Goal: Task Accomplishment & Management: Complete application form

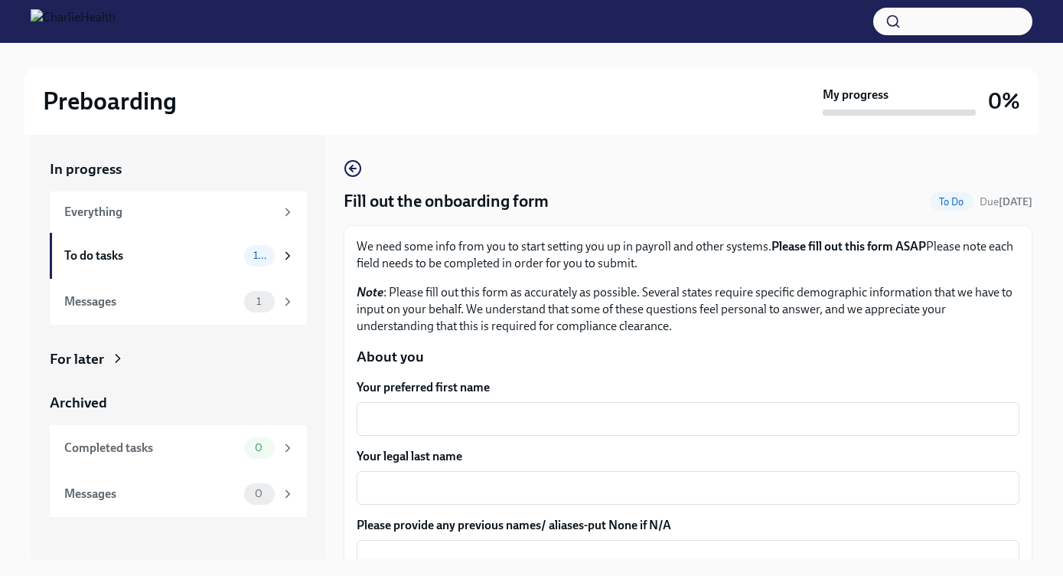
scroll to position [111, 0]
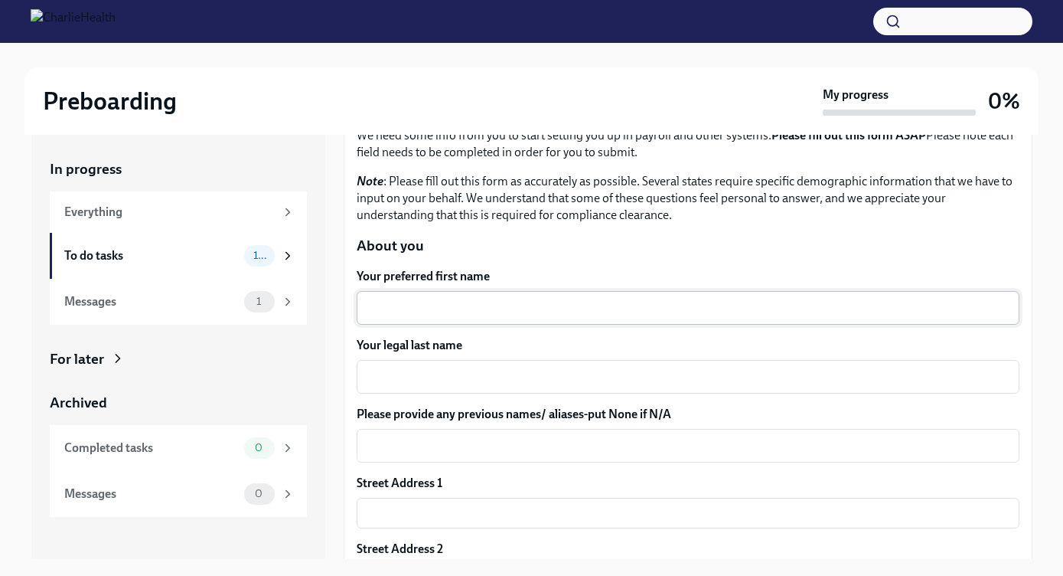
click at [479, 318] on div "x ​" at bounding box center [688, 308] width 663 height 34
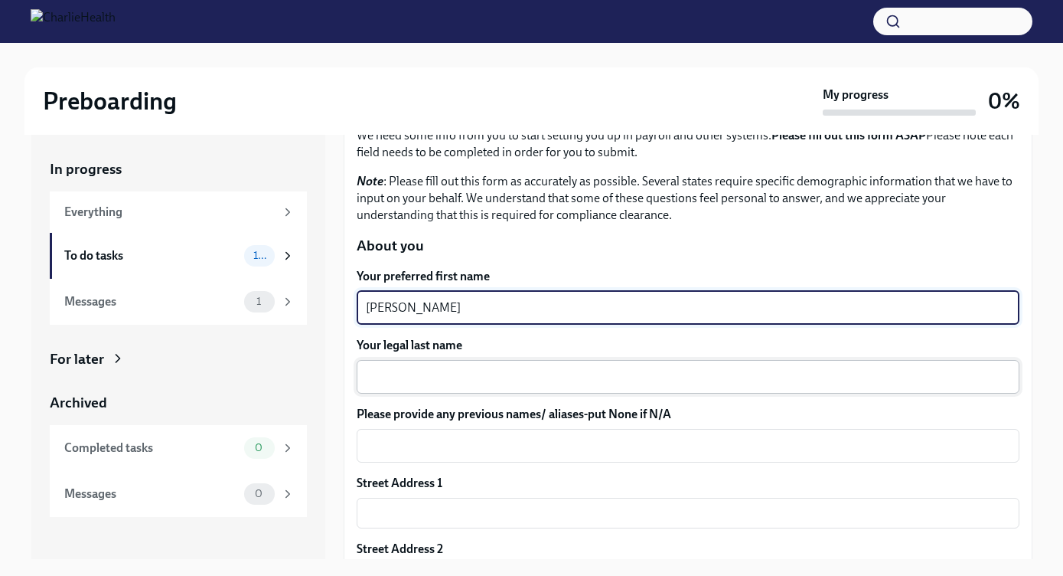
type textarea "[PERSON_NAME]"
click at [488, 362] on div "x ​" at bounding box center [688, 377] width 663 height 34
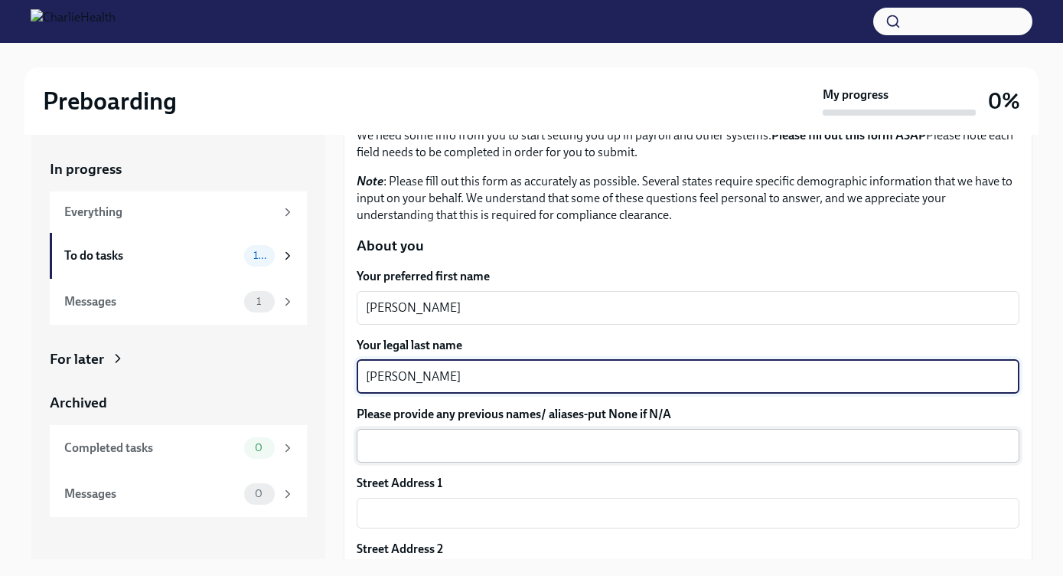
type textarea "[PERSON_NAME]"
click at [460, 443] on textarea "Please provide any previous names/ aliases-put None if N/A" at bounding box center [688, 445] width 645 height 18
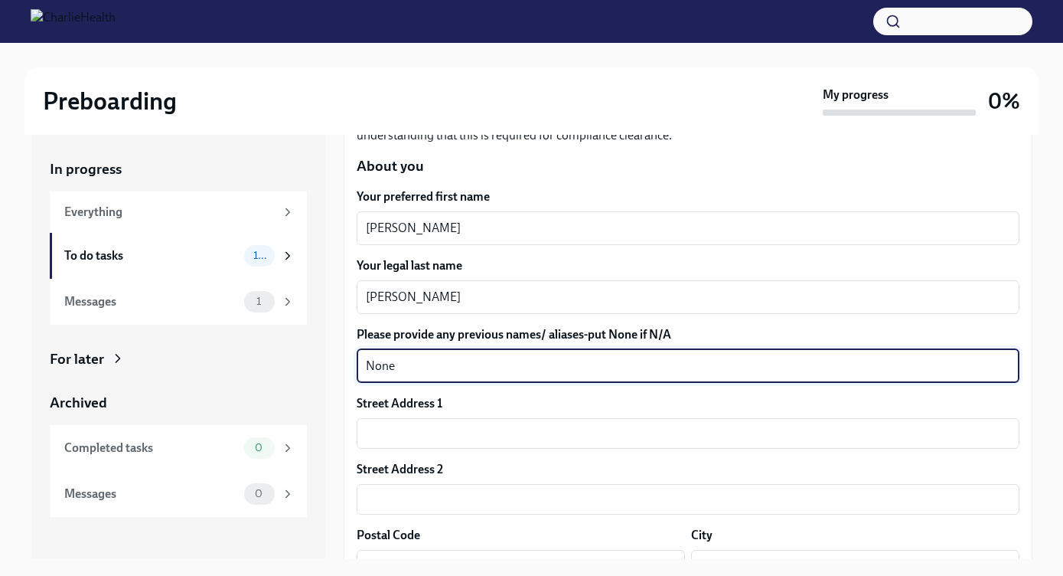
scroll to position [193, 0]
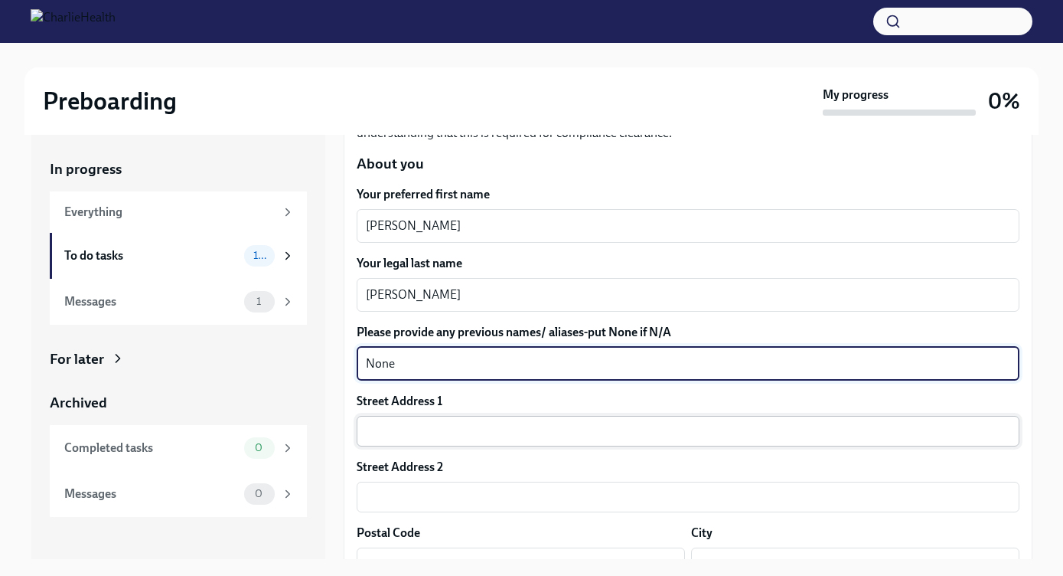
type textarea "None"
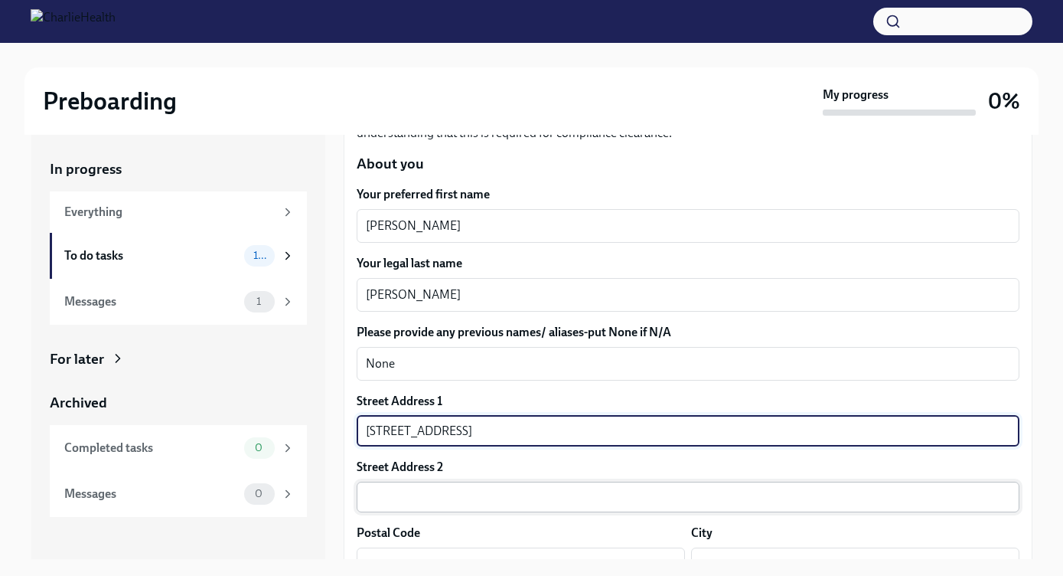
type input "[STREET_ADDRESS]"
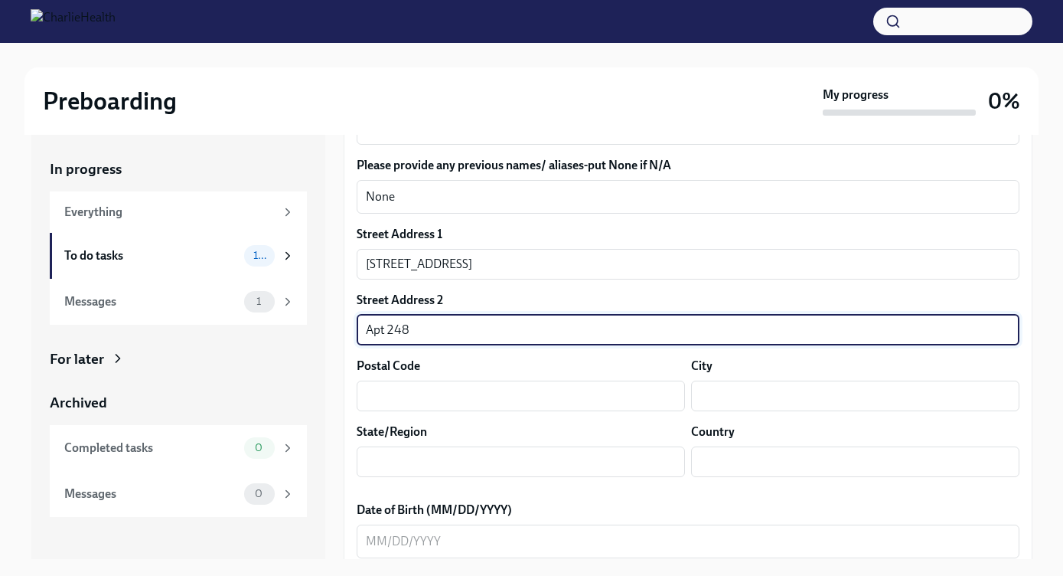
scroll to position [377, 0]
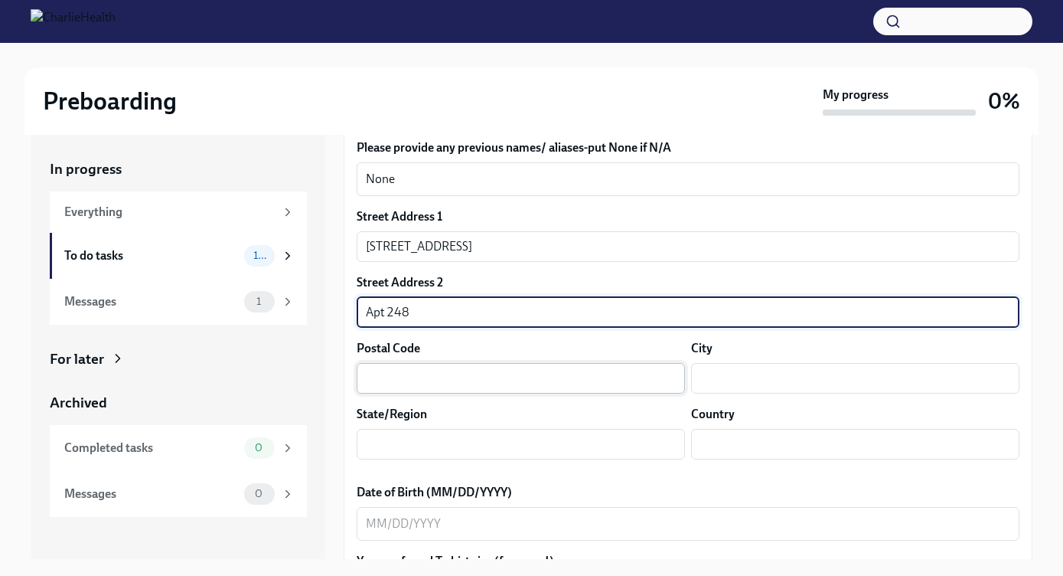
type input "Apt 248"
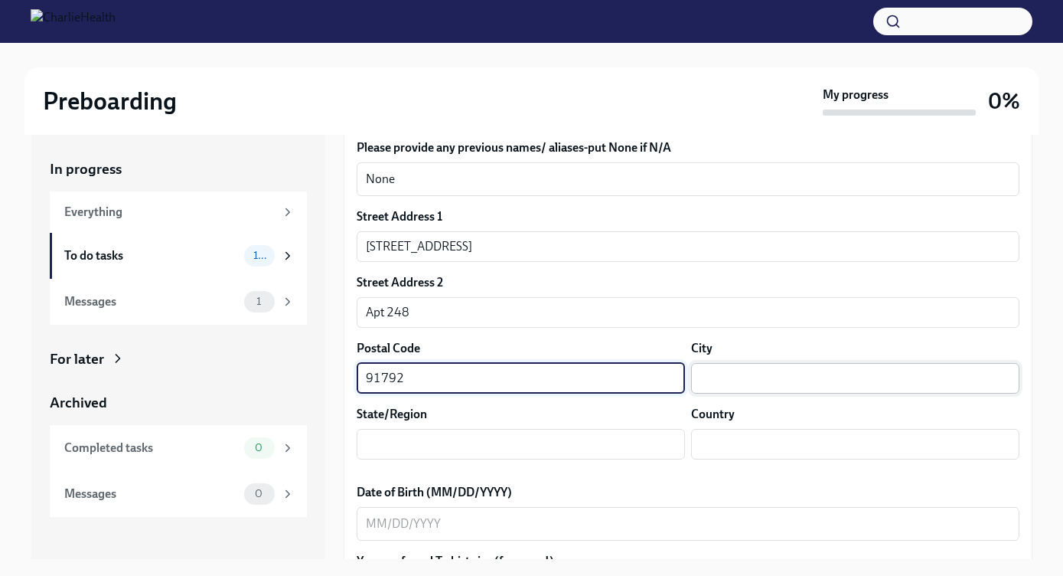
type input "91792"
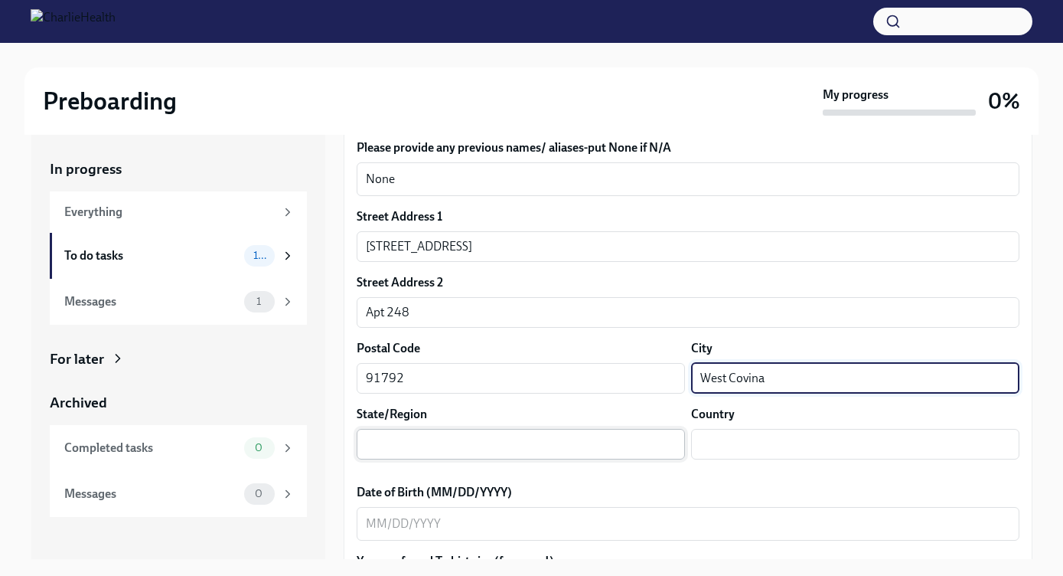
type input "West Covina"
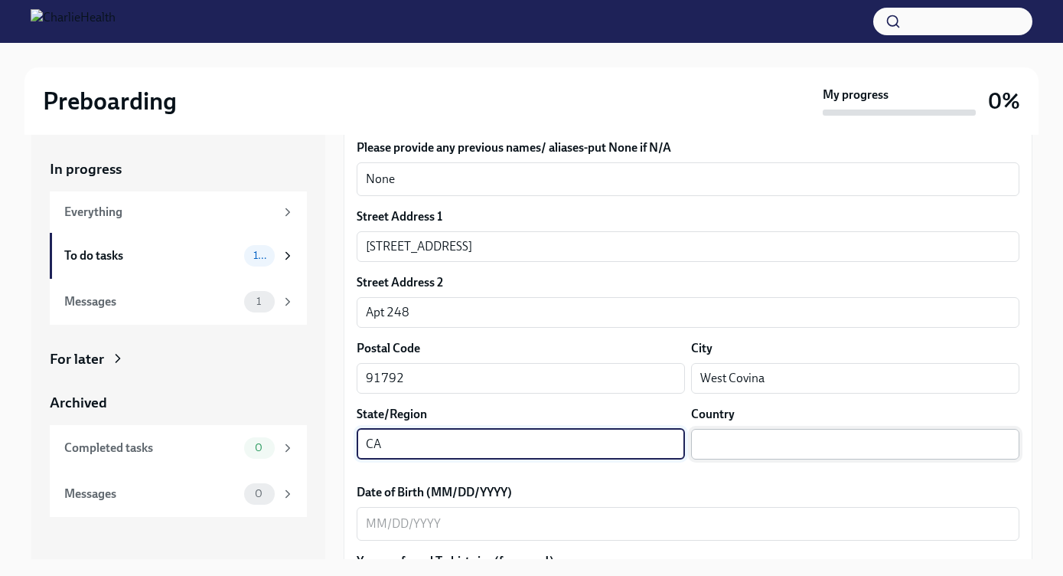
type input "CA"
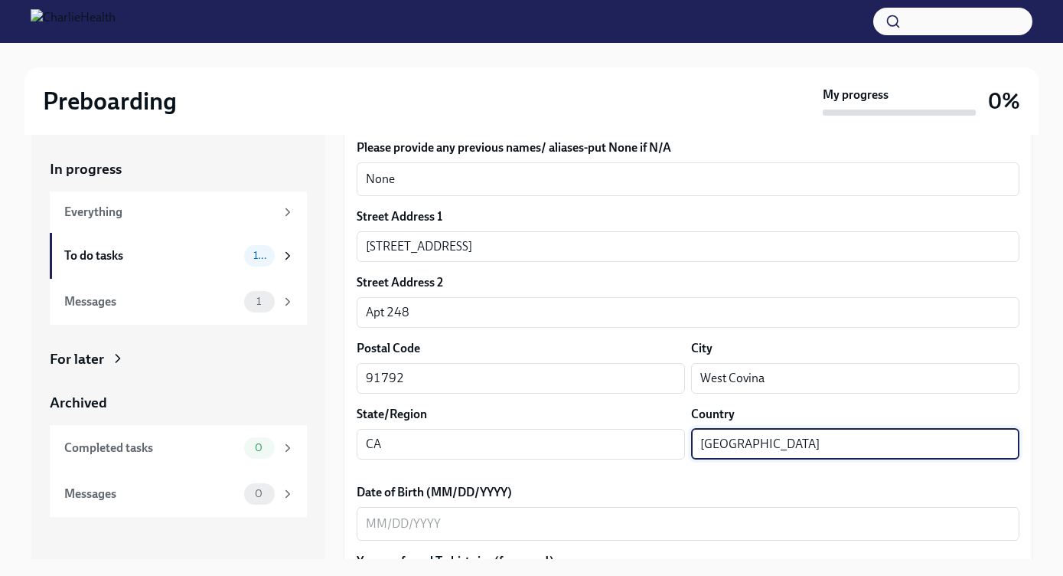
type input "[GEOGRAPHIC_DATA]"
click at [754, 493] on label "Date of Birth (MM/DD/YYYY)" at bounding box center [688, 492] width 663 height 17
click at [754, 514] on textarea "Date of Birth (MM/DD/YYYY)" at bounding box center [688, 523] width 645 height 18
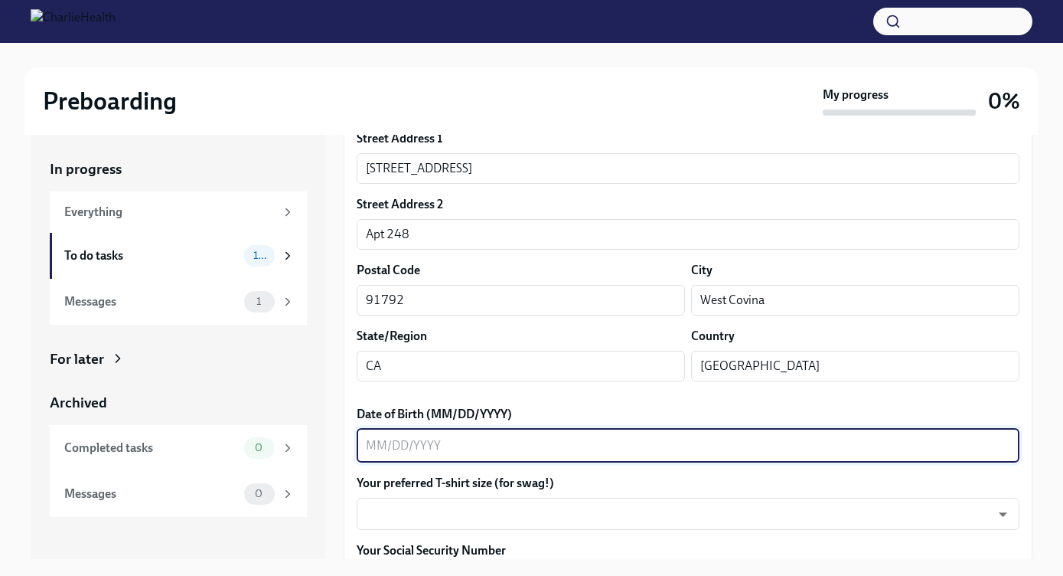
scroll to position [472, 0]
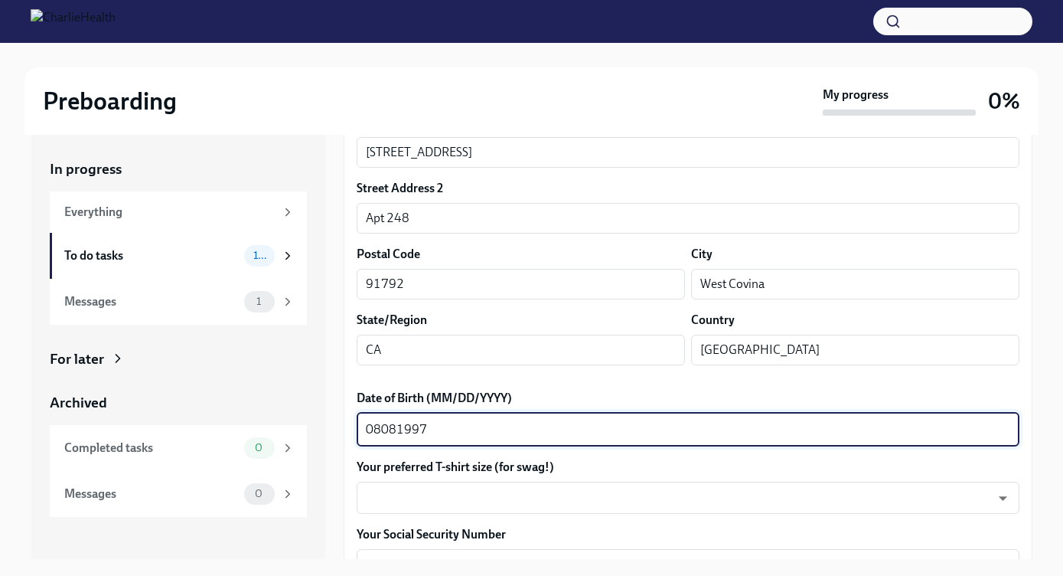
click at [381, 426] on textarea "08081997" at bounding box center [688, 429] width 645 height 18
click at [396, 424] on textarea "08/081997" at bounding box center [688, 429] width 645 height 18
click at [399, 427] on textarea "08/081997" at bounding box center [688, 429] width 645 height 18
type textarea "[DATE]"
click at [413, 498] on body "Preboarding My progress 0% In progress Everything To do tasks 10 Messages 1 For…" at bounding box center [531, 301] width 1063 height 602
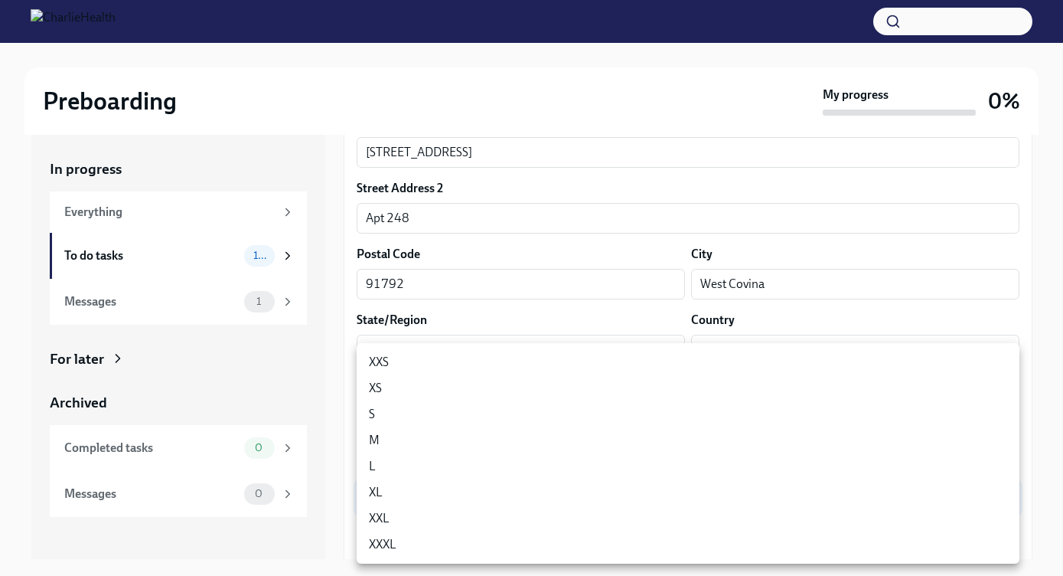
click at [387, 436] on li "M" at bounding box center [688, 440] width 663 height 26
type input "wd3N6mQyWZ"
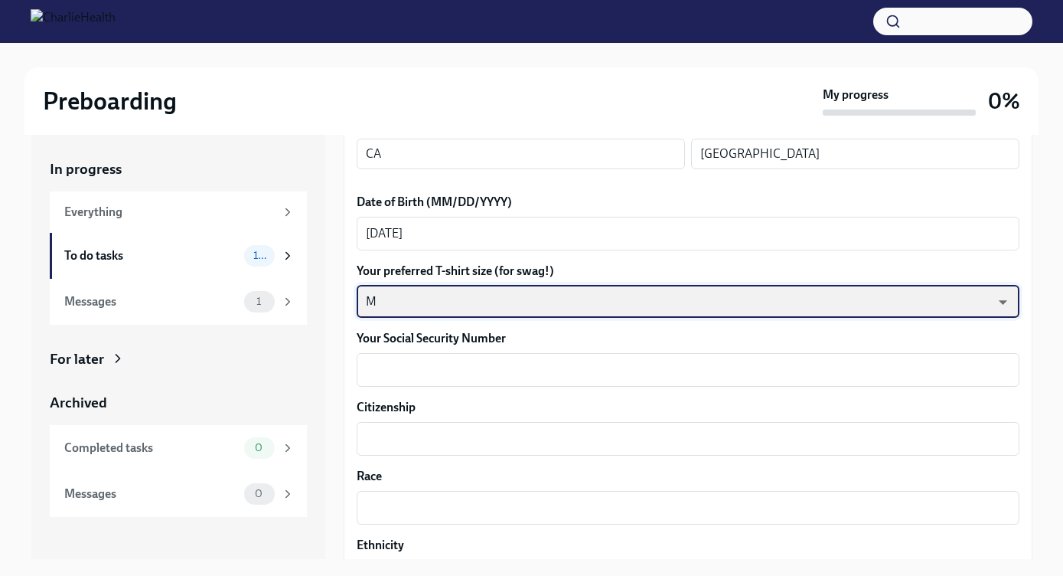
scroll to position [671, 0]
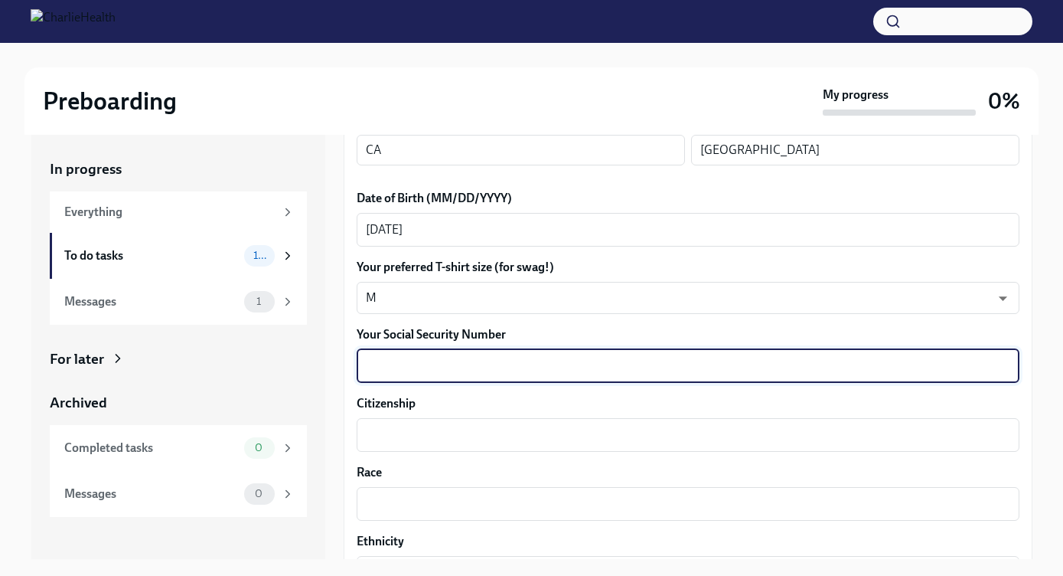
click at [374, 359] on textarea "Your Social Security Number" at bounding box center [688, 366] width 645 height 18
type textarea "246859852"
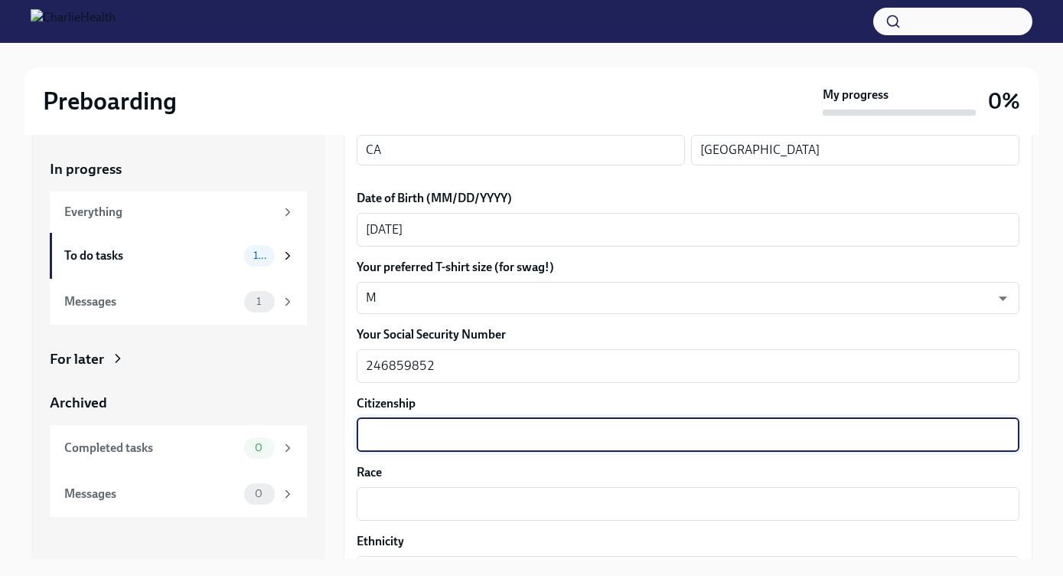
click at [397, 432] on textarea "Citizenship" at bounding box center [688, 435] width 645 height 18
type textarea "U.S. Citizen"
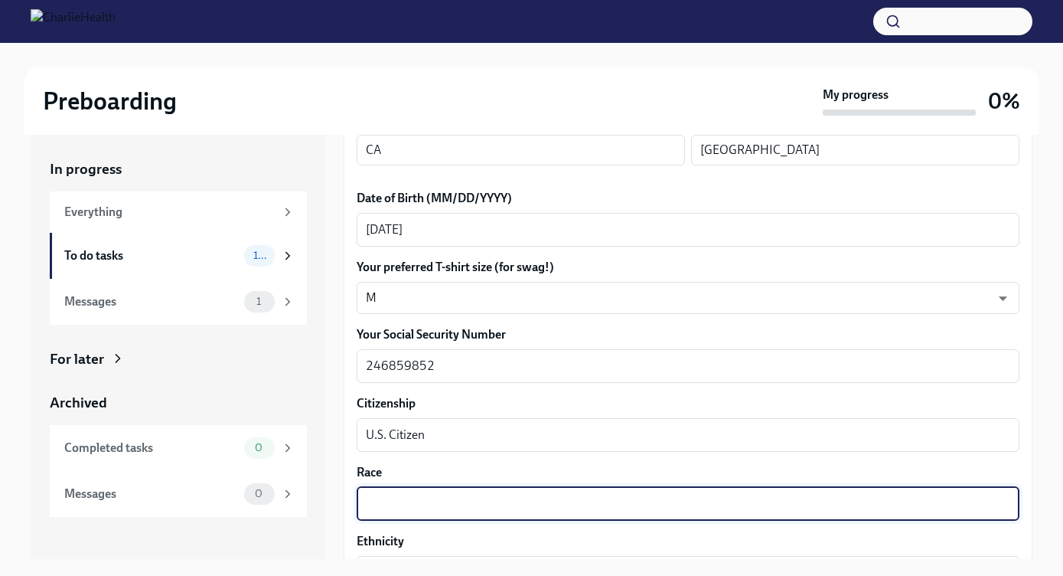
click at [501, 497] on textarea "Race" at bounding box center [688, 504] width 645 height 18
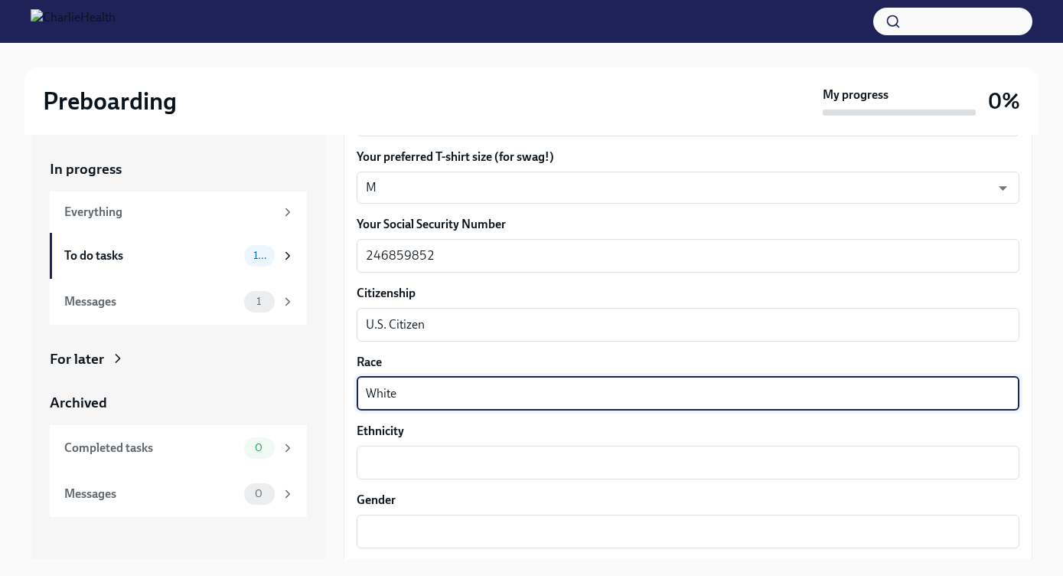
scroll to position [788, 0]
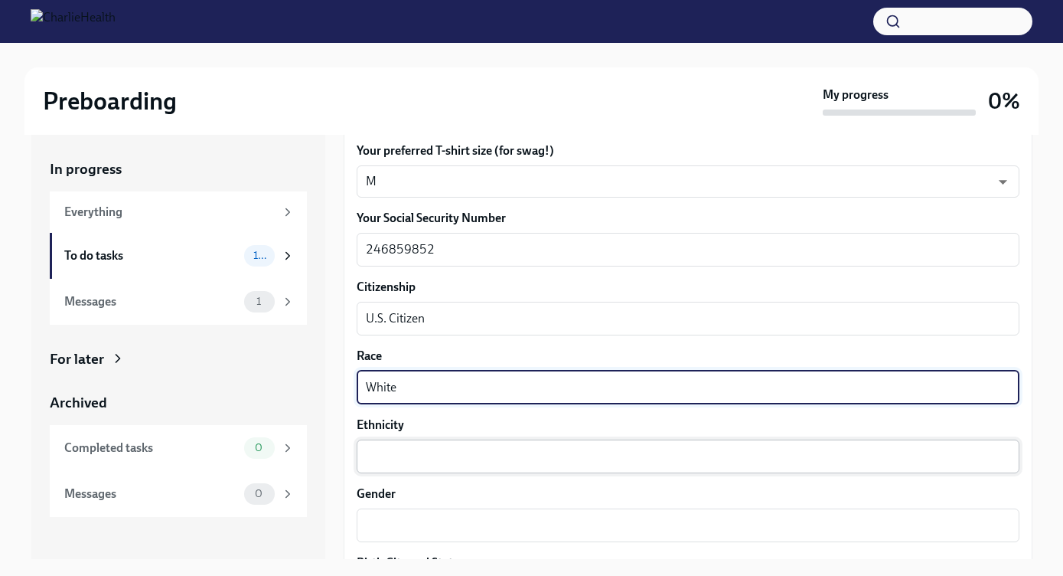
type textarea "White"
click at [449, 449] on textarea "Ethnicity" at bounding box center [688, 456] width 645 height 18
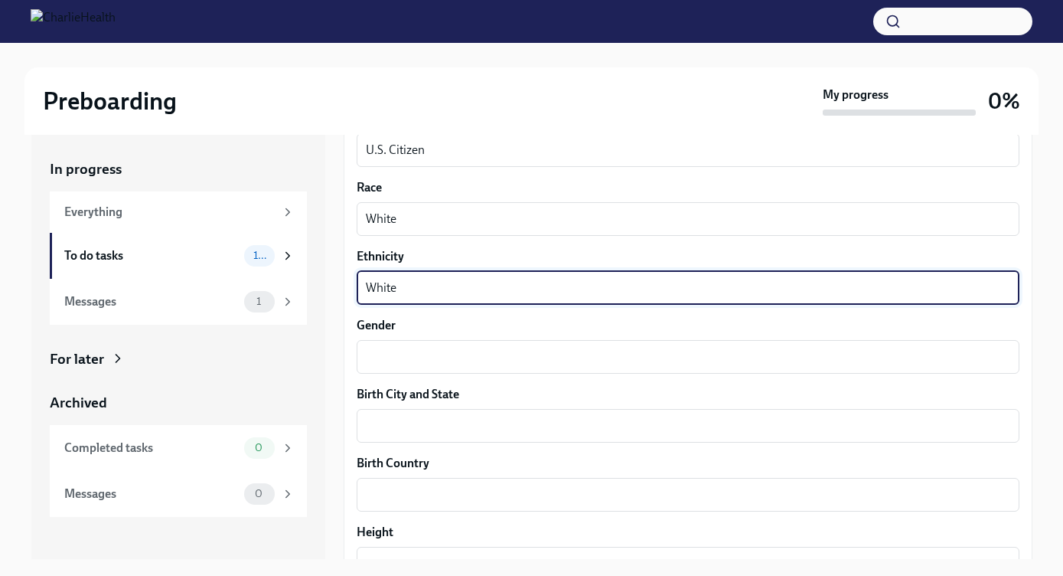
scroll to position [1040, 0]
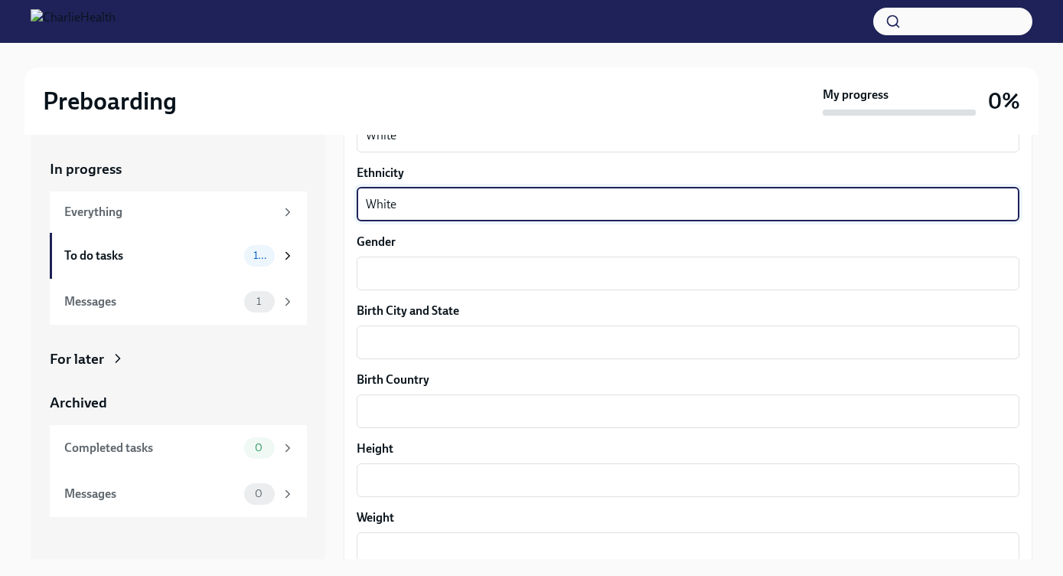
type textarea "White"
click at [380, 232] on div "Your preferred first name [PERSON_NAME] x ​ Your legal last name [PERSON_NAME] …" at bounding box center [688, 110] width 663 height 1543
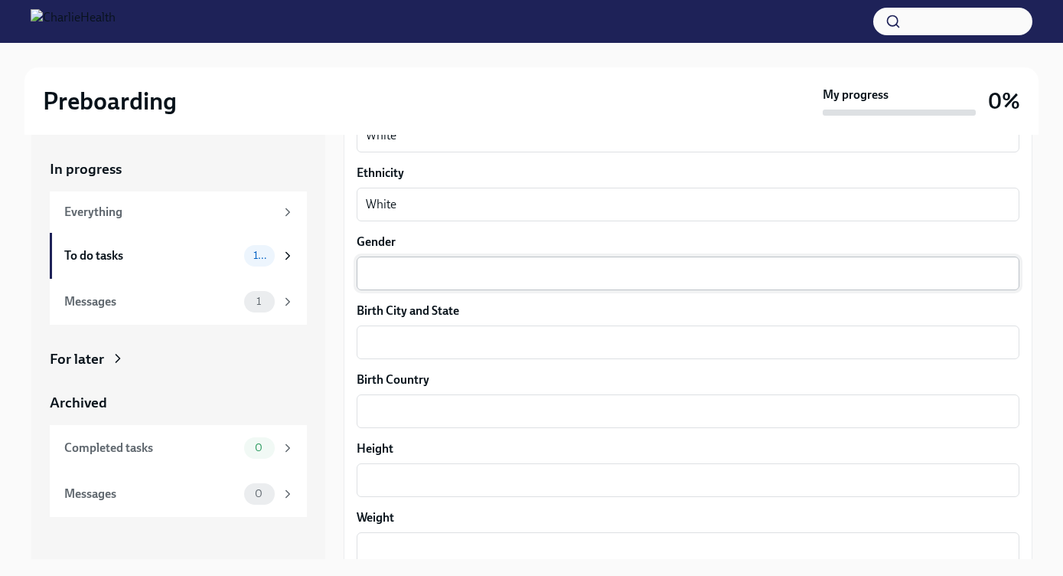
click at [380, 273] on textarea "Gender" at bounding box center [688, 273] width 645 height 18
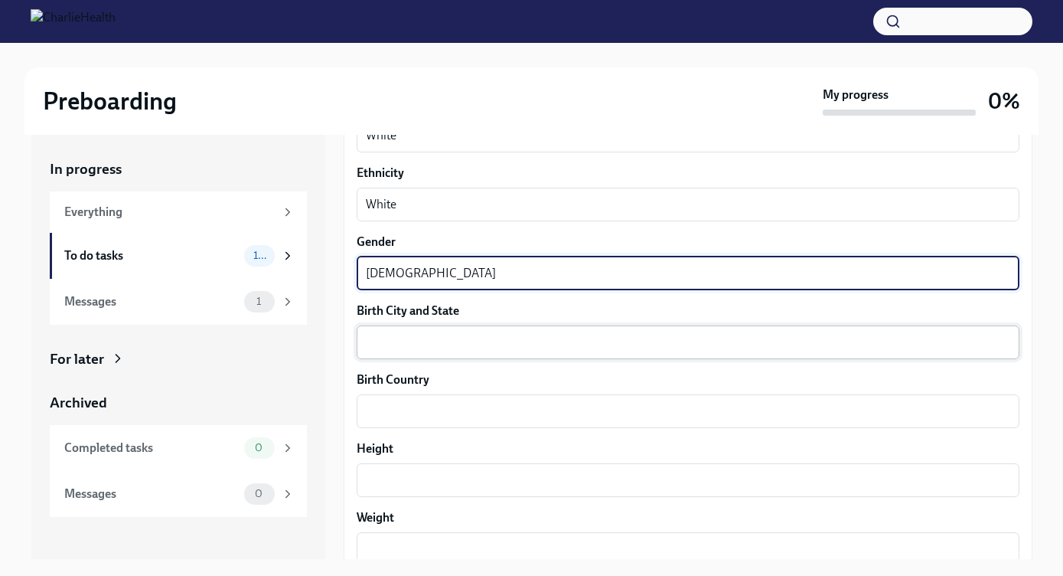
type textarea "[DEMOGRAPHIC_DATA]"
click at [396, 350] on textarea "Birth City and State" at bounding box center [688, 342] width 645 height 18
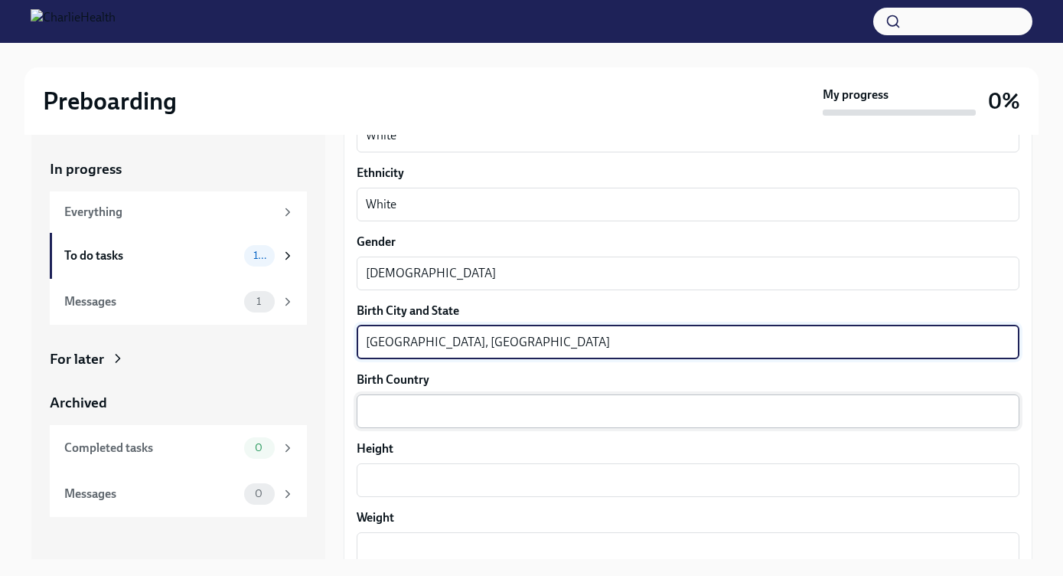
type textarea "[GEOGRAPHIC_DATA], [GEOGRAPHIC_DATA]"
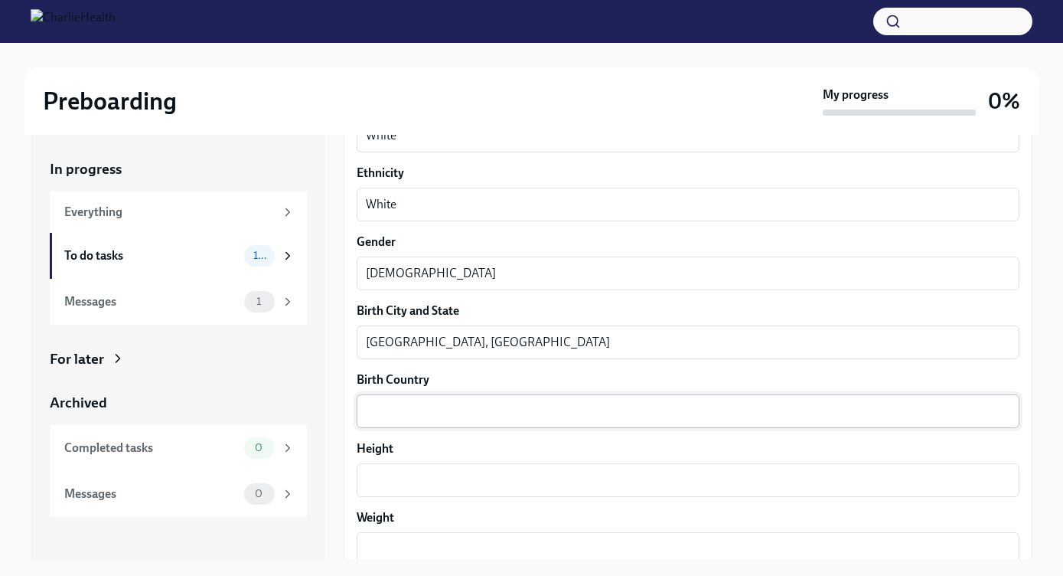
click at [445, 421] on div "x ​" at bounding box center [688, 411] width 663 height 34
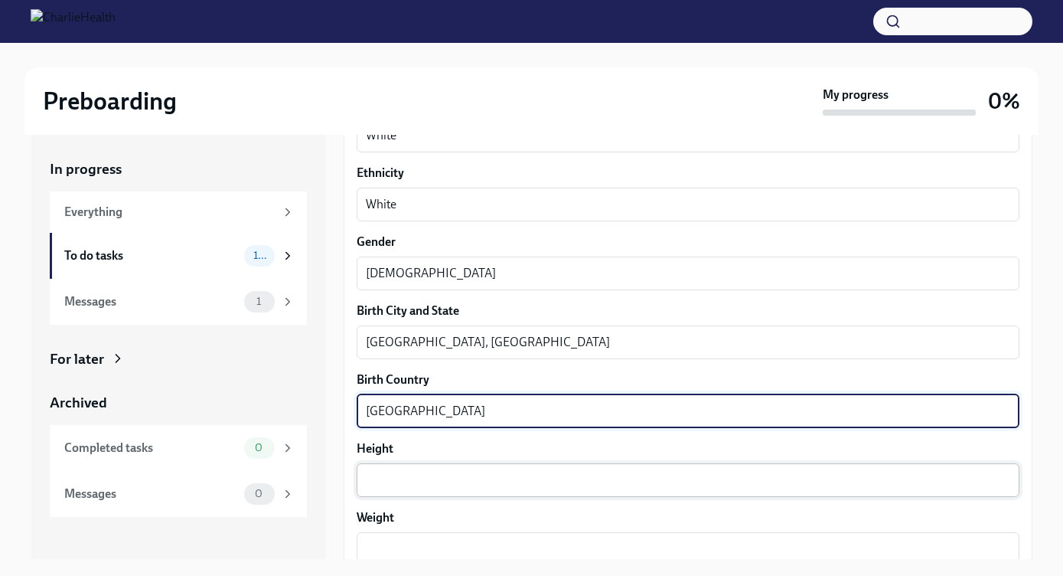
type textarea "[GEOGRAPHIC_DATA]"
click at [398, 482] on textarea "Height" at bounding box center [688, 480] width 645 height 18
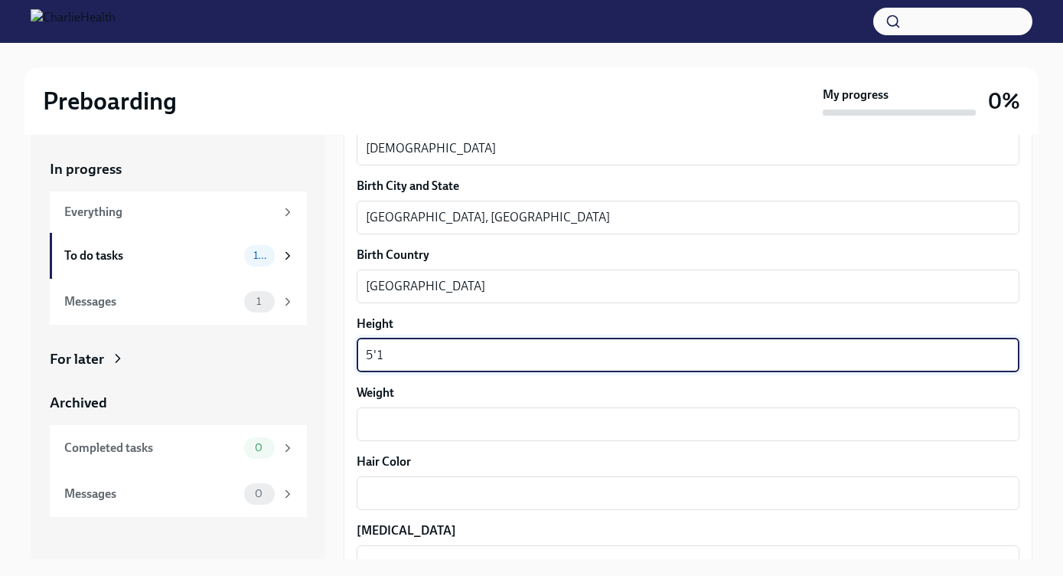
scroll to position [1177, 0]
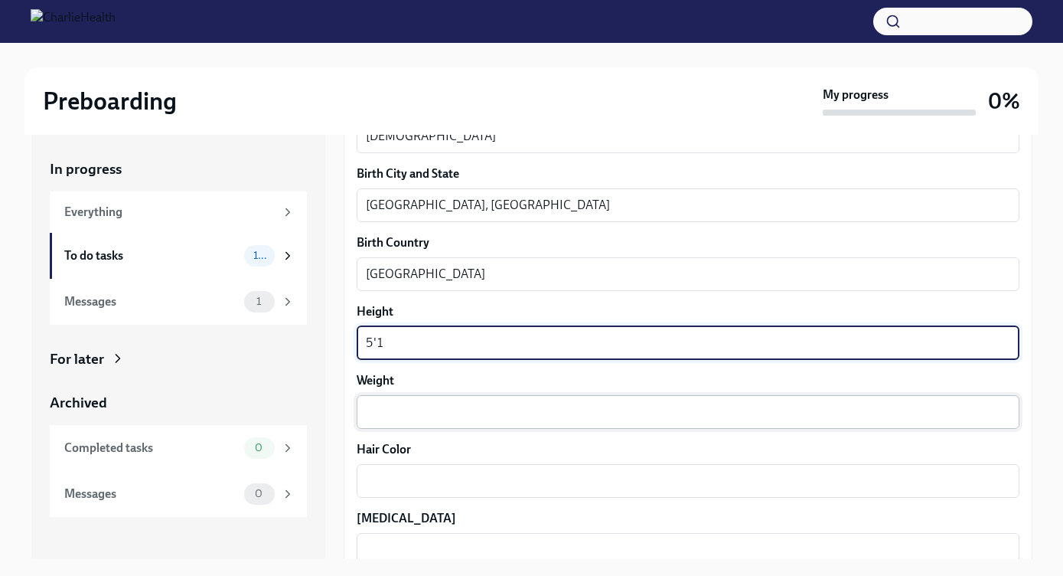
type textarea "5'1"
click at [400, 413] on textarea "Weight" at bounding box center [688, 412] width 645 height 18
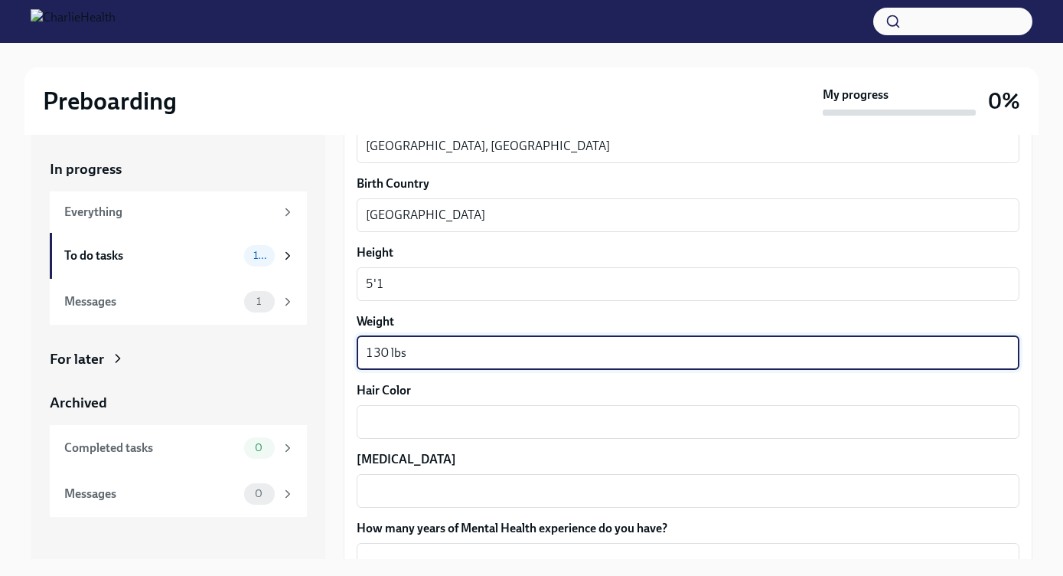
scroll to position [1244, 0]
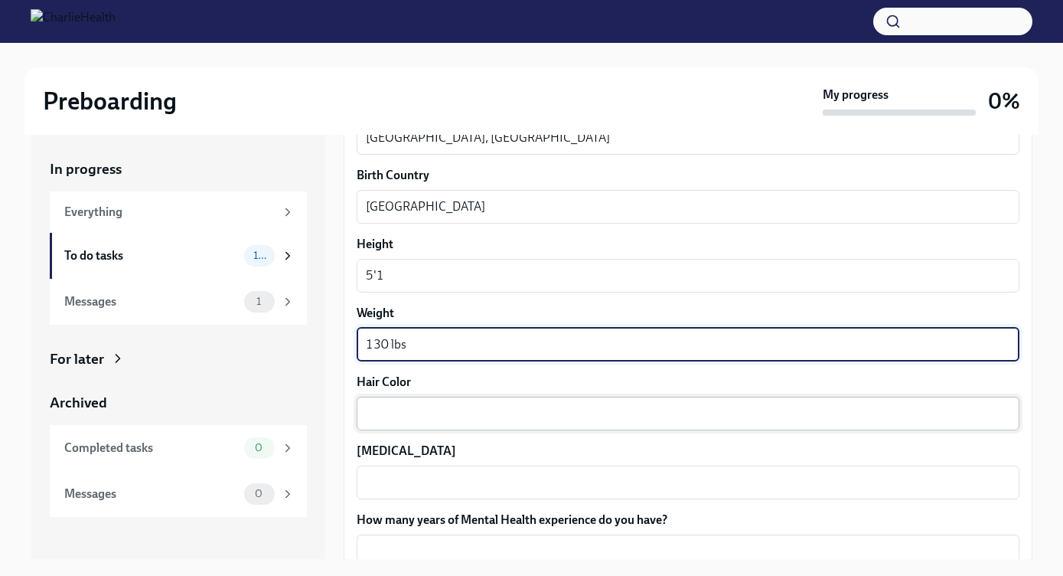
type textarea "130 lbs"
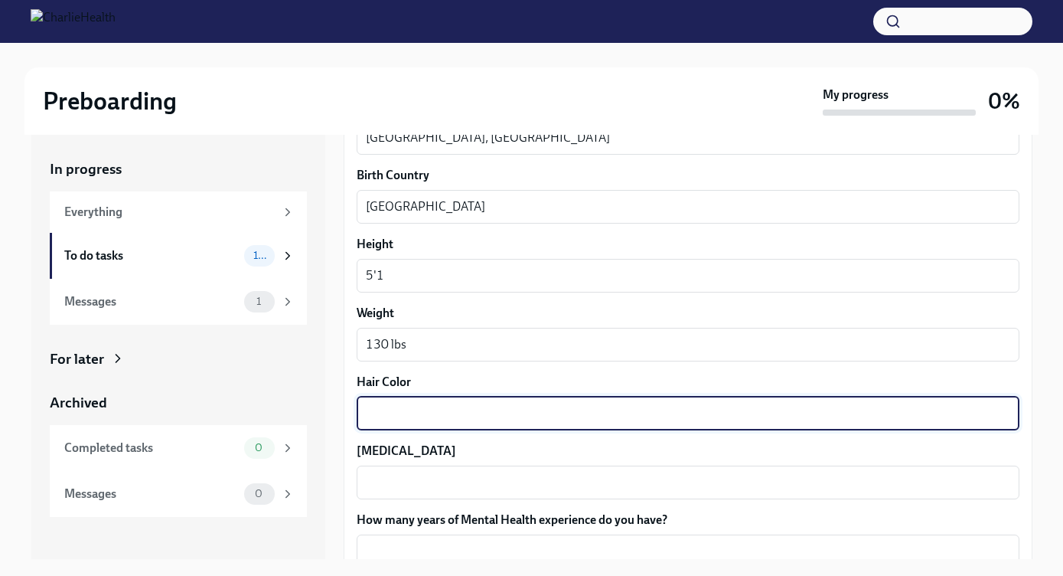
click at [403, 419] on textarea "Hair Color" at bounding box center [688, 413] width 645 height 18
type textarea "Brown"
click at [404, 482] on textarea "[MEDICAL_DATA]" at bounding box center [688, 482] width 645 height 18
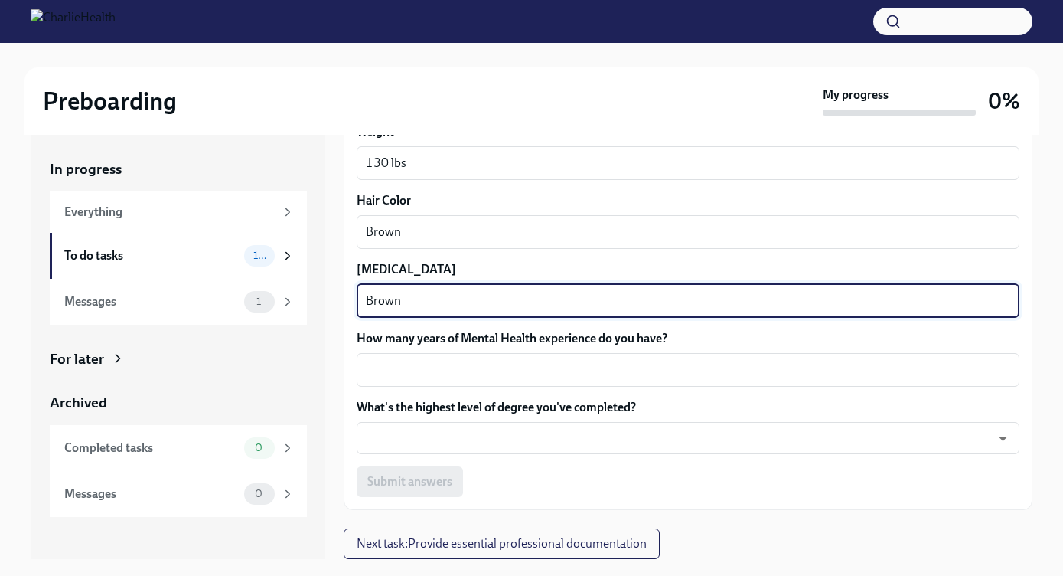
scroll to position [1425, 0]
type textarea "Brown"
click at [436, 347] on label "How many years of Mental Health experience do you have?" at bounding box center [688, 339] width 663 height 17
click at [436, 361] on textarea "How many years of Mental Health experience do you have?" at bounding box center [688, 370] width 645 height 18
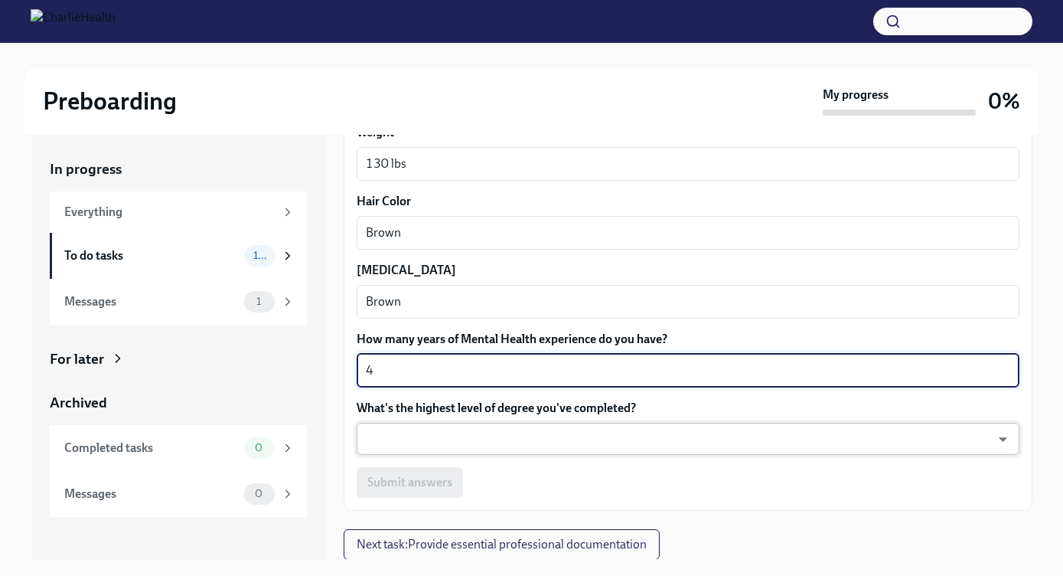
type textarea "4"
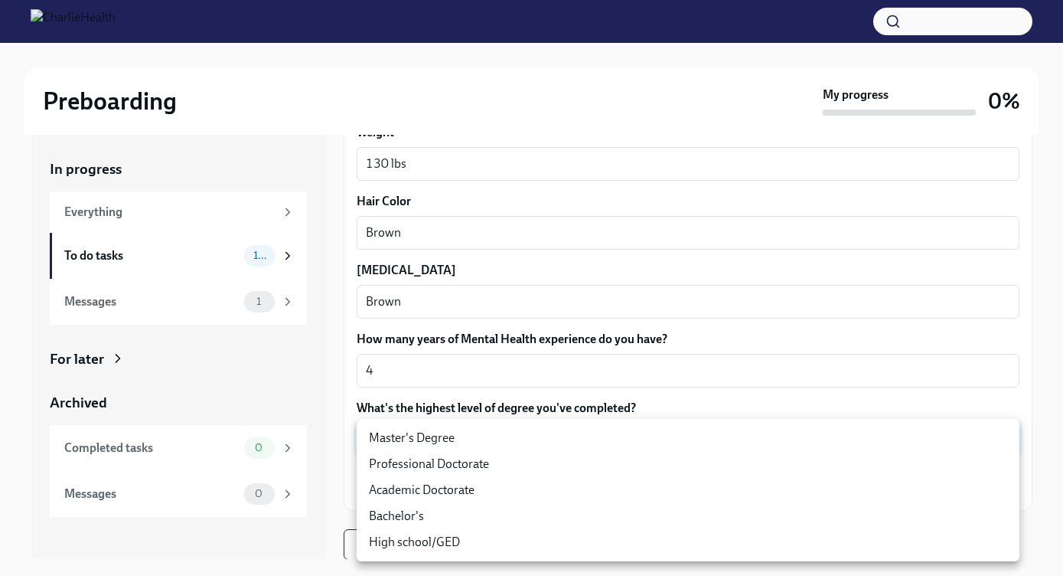
click at [403, 429] on body "Preboarding My progress 0% In progress Everything To do tasks 10 Messages 1 For…" at bounding box center [531, 301] width 1063 height 602
click at [403, 433] on li "Master's Degree" at bounding box center [688, 438] width 663 height 26
type input "2vBr-ghkD"
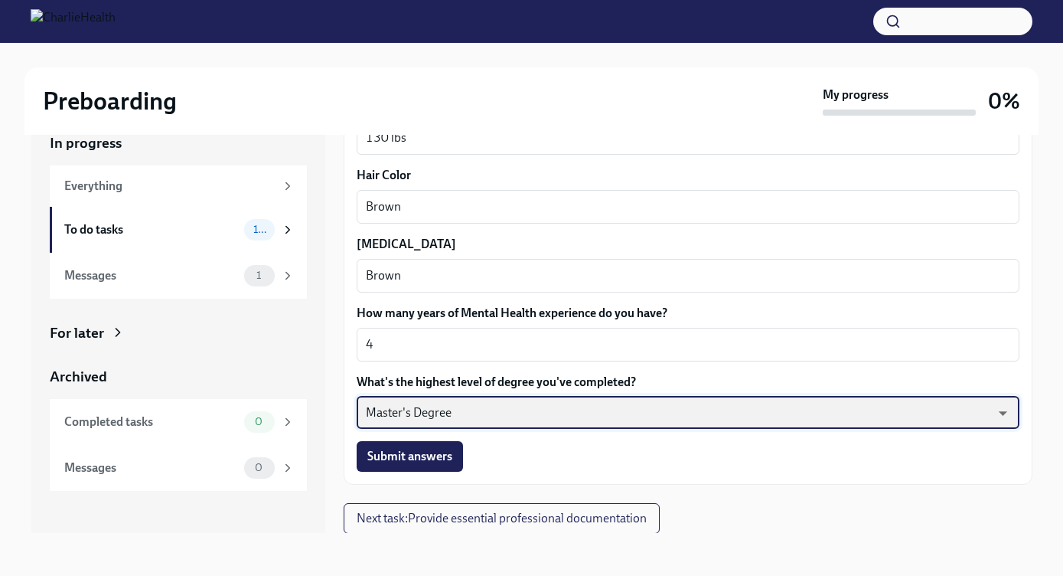
scroll to position [26, 0]
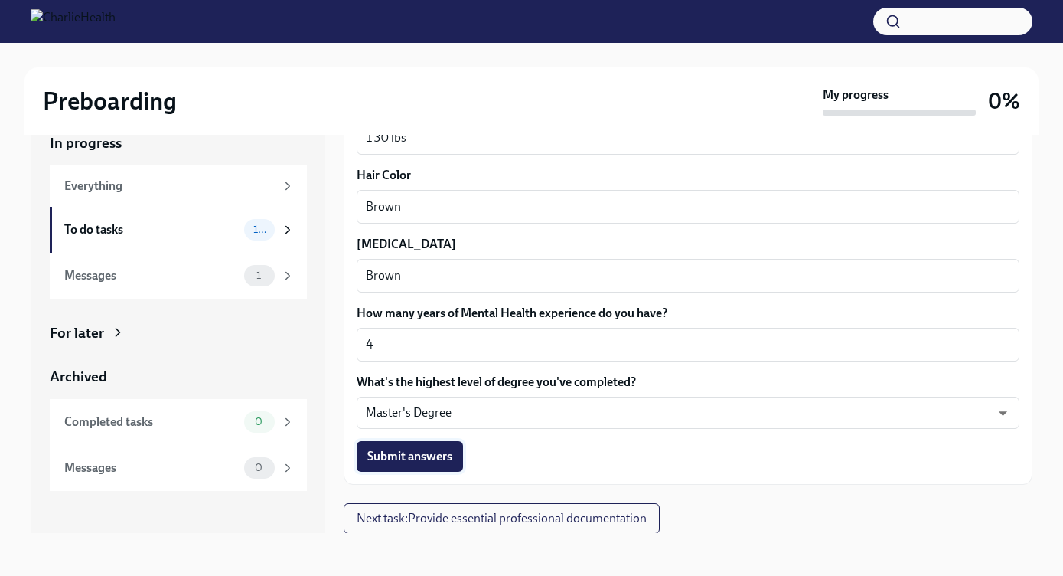
click at [452, 457] on span "Submit answers" at bounding box center [409, 456] width 85 height 15
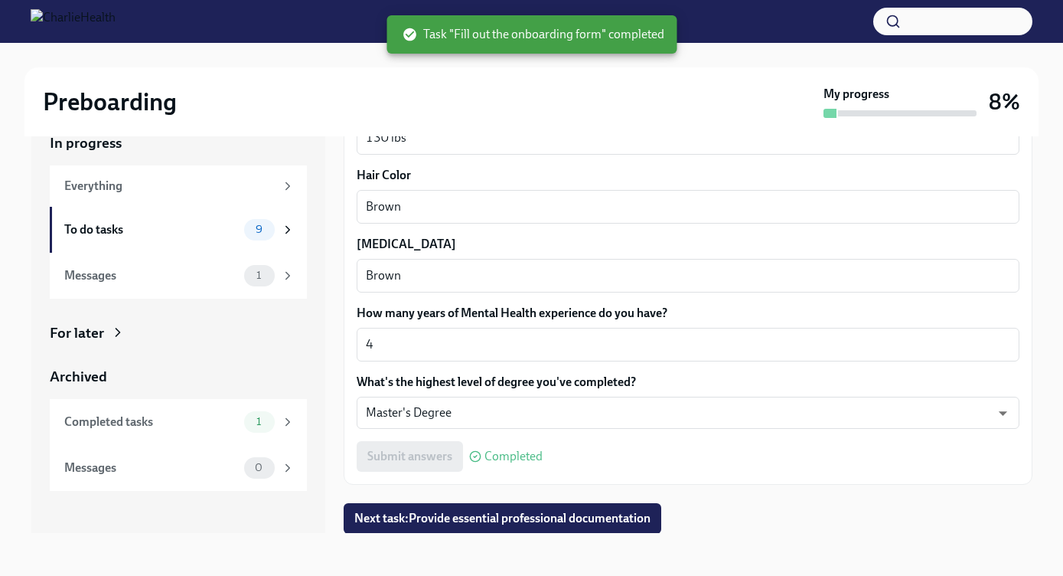
scroll to position [28, 0]
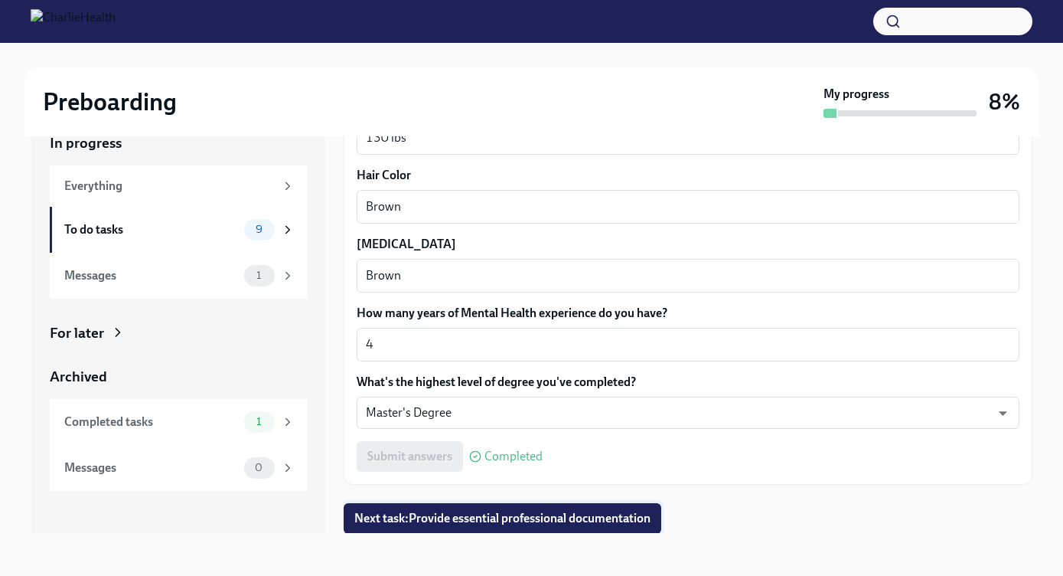
click at [472, 521] on span "Next task : Provide essential professional documentation" at bounding box center [502, 518] width 296 height 15
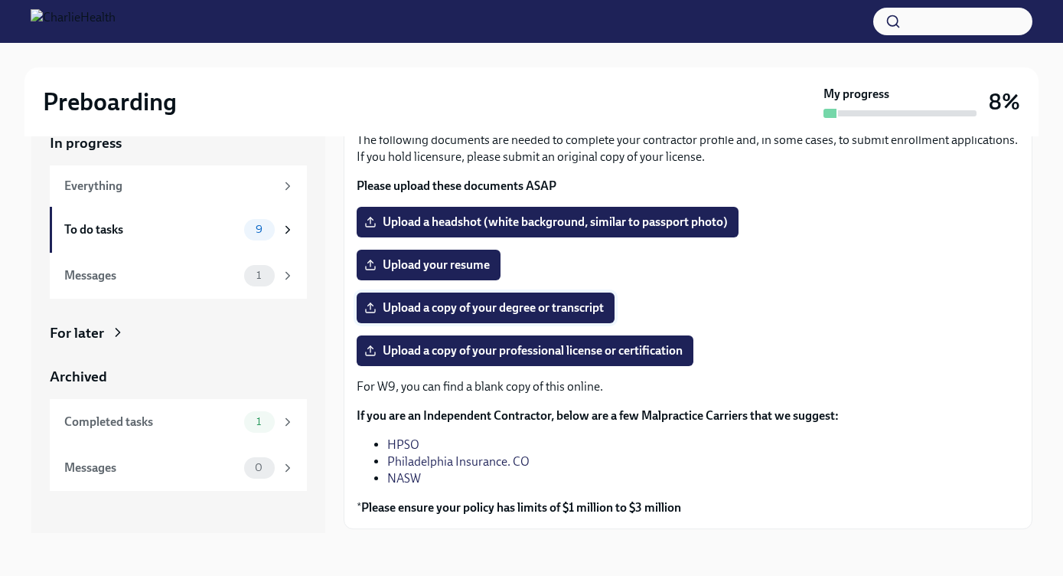
scroll to position [81, 0]
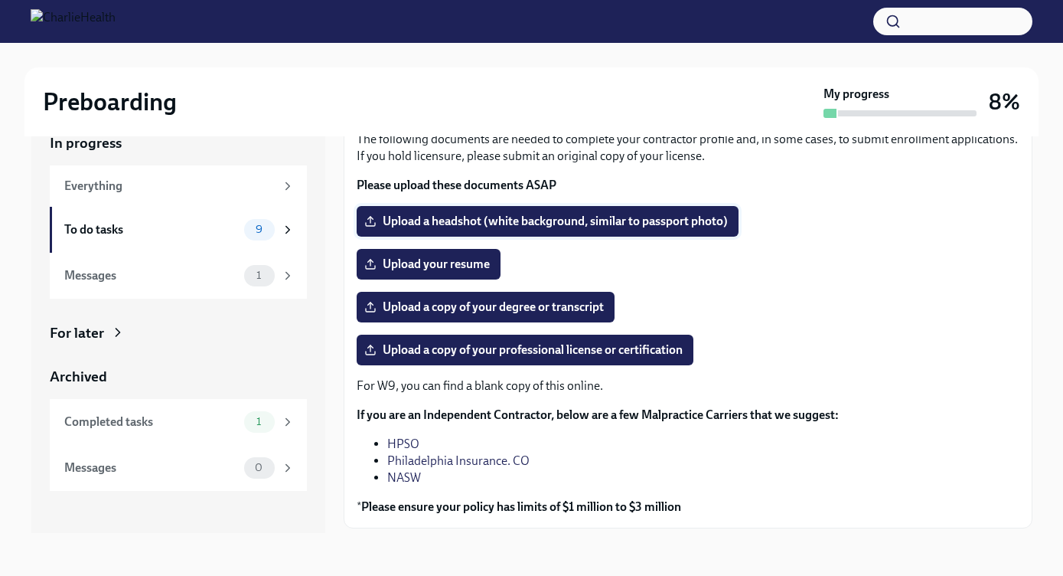
click at [451, 217] on span "Upload a headshot (white background, similar to passport photo)" at bounding box center [547, 221] width 361 height 15
click at [0, 0] on input "Upload a headshot (white background, similar to passport photo)" at bounding box center [0, 0] width 0 height 0
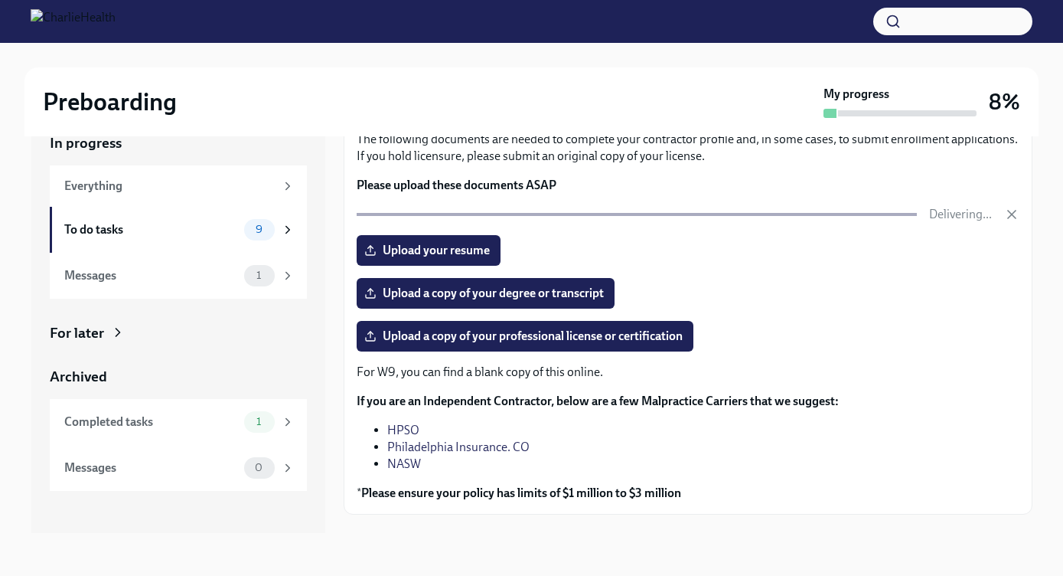
scroll to position [70, 0]
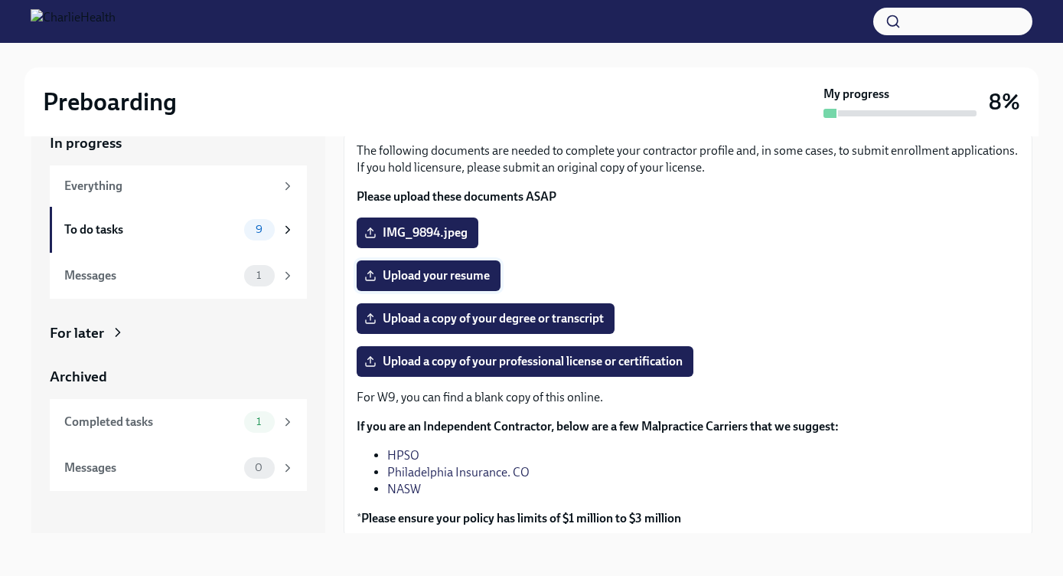
click at [450, 283] on span "Upload your resume" at bounding box center [428, 275] width 122 height 15
click at [0, 0] on input "Upload your resume" at bounding box center [0, 0] width 0 height 0
click at [455, 287] on label "Upload your resume" at bounding box center [429, 275] width 144 height 31
click at [0, 0] on input "Upload your resume" at bounding box center [0, 0] width 0 height 0
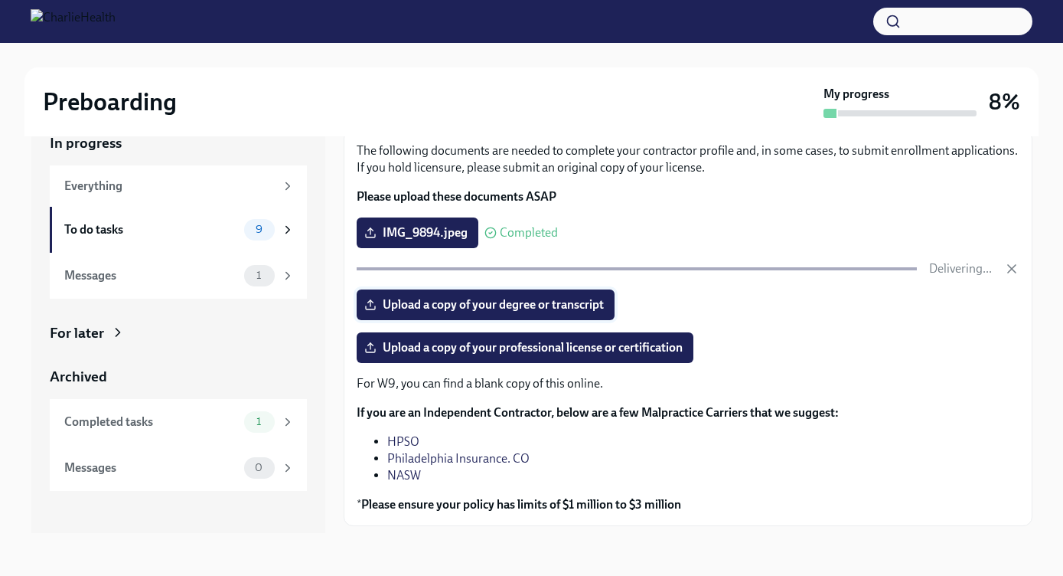
click at [544, 299] on span "Upload a copy of your degree or transcript" at bounding box center [485, 304] width 237 height 15
click at [0, 0] on input "Upload a copy of your degree or transcript" at bounding box center [0, 0] width 0 height 0
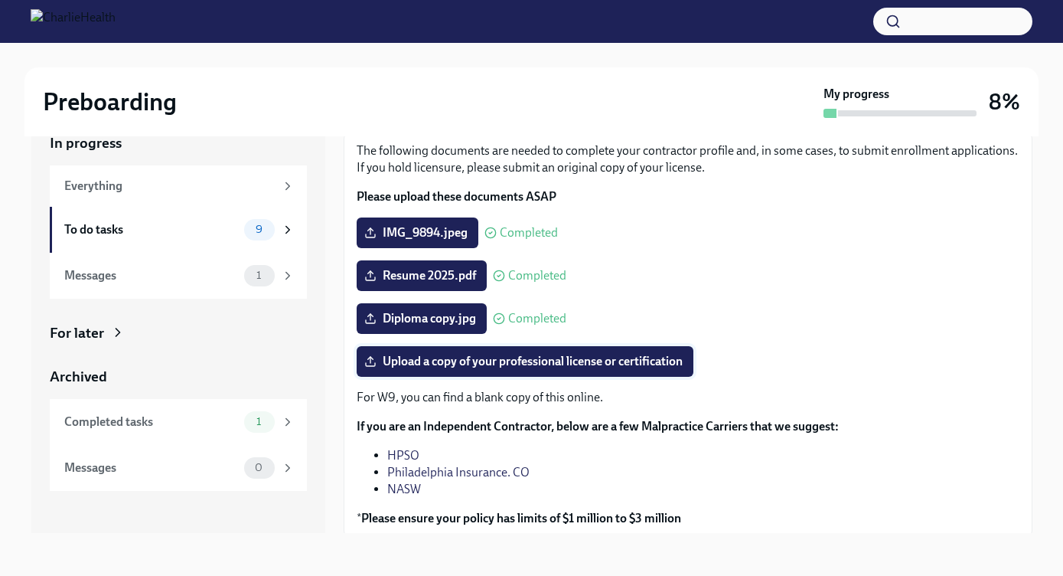
click at [593, 353] on label "Upload a copy of your professional license or certification" at bounding box center [525, 361] width 337 height 31
click at [0, 0] on input "Upload a copy of your professional license or certification" at bounding box center [0, 0] width 0 height 0
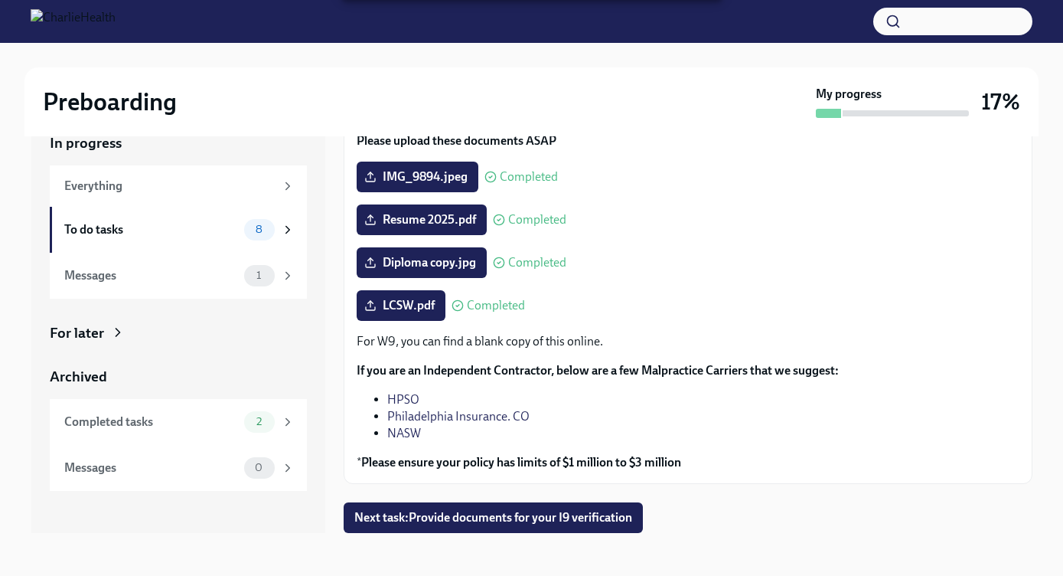
scroll to position [28, 0]
click at [560, 527] on button "Next task : Provide documents for your I9 verification" at bounding box center [493, 517] width 299 height 31
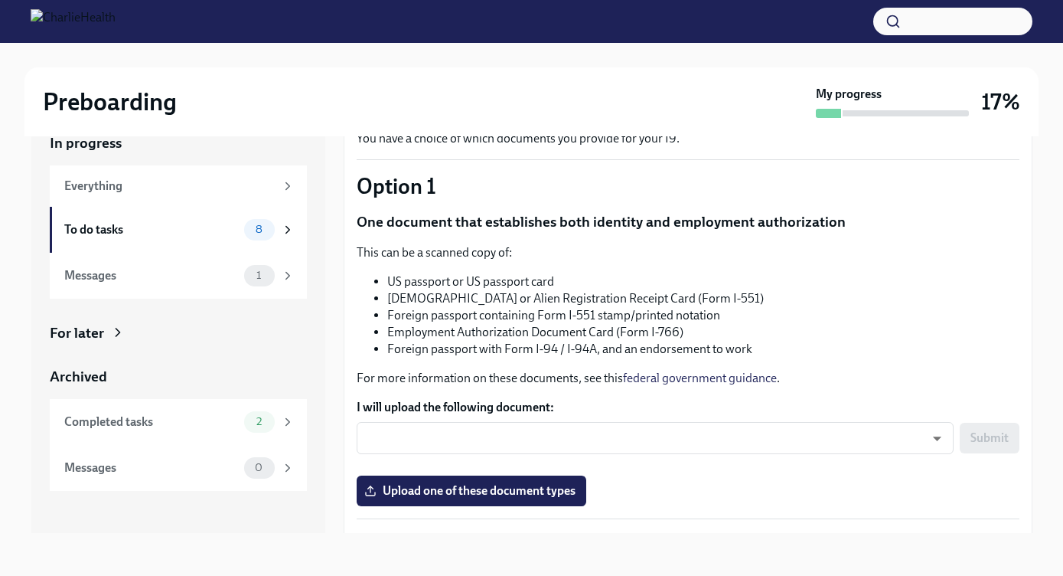
scroll to position [88, 0]
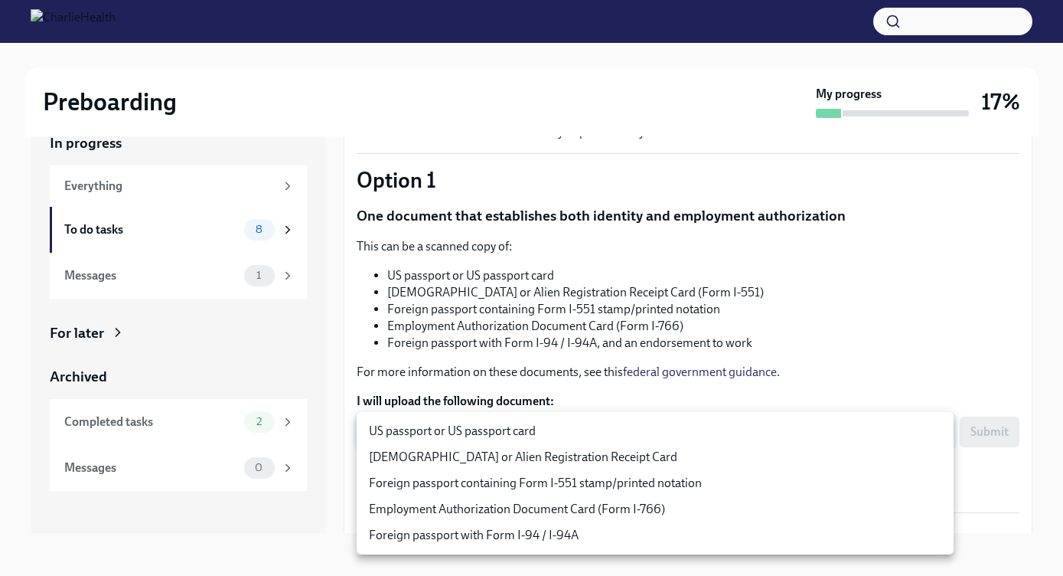
click at [822, 422] on body "Preboarding My progress 17% In progress Everything To do tasks 8 Messages 1 For…" at bounding box center [531, 273] width 1063 height 603
click at [678, 426] on li "US passport or US passport card" at bounding box center [655, 431] width 597 height 26
type input "KnYOjnC8x"
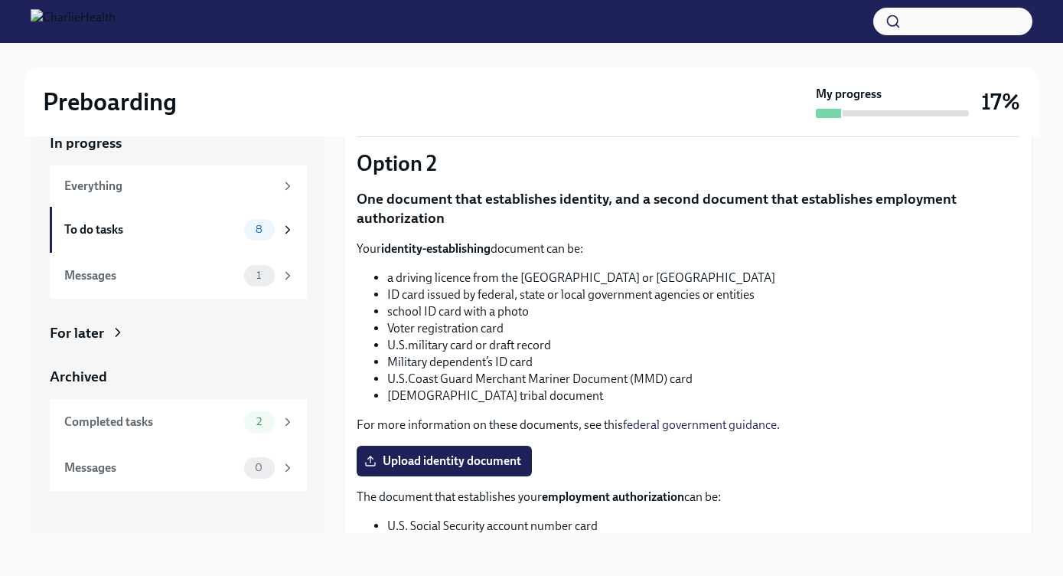
scroll to position [472, 0]
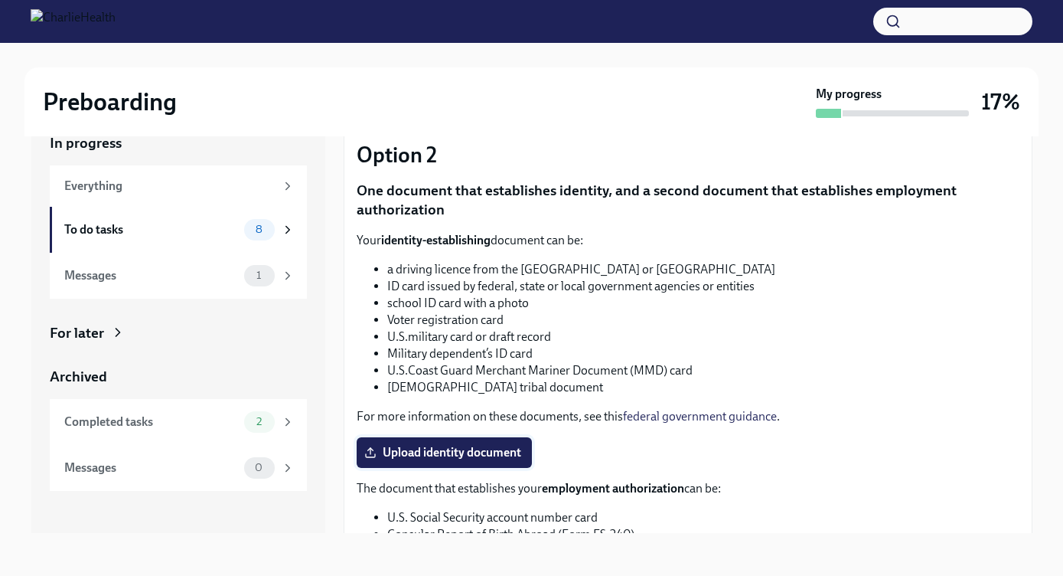
click at [511, 452] on span "Upload identity document" at bounding box center [444, 452] width 154 height 15
click at [0, 0] on input "Upload identity document" at bounding box center [0, 0] width 0 height 0
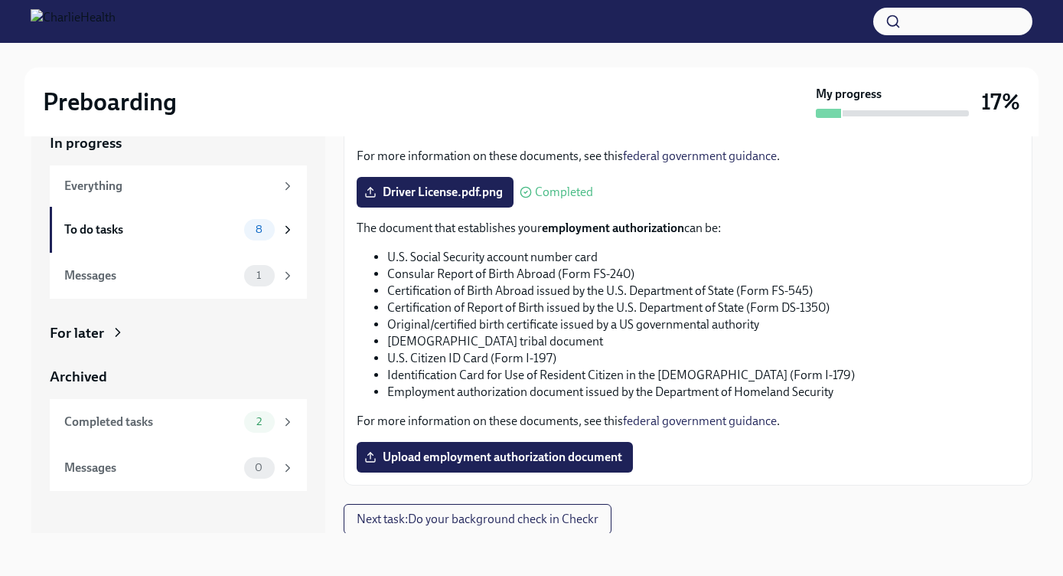
scroll to position [28, 0]
click at [398, 452] on span "Upload employment authorization document" at bounding box center [494, 456] width 255 height 15
click at [0, 0] on input "Upload employment authorization document" at bounding box center [0, 0] width 0 height 0
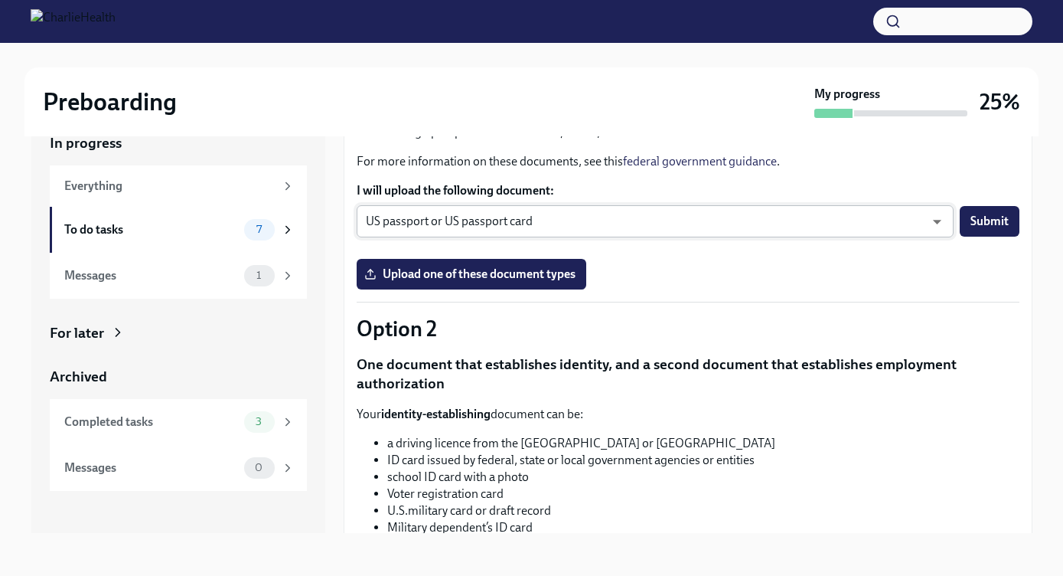
scroll to position [298, 0]
click at [868, 206] on body "Preboarding My progress 25% In progress Everything To do tasks 7 Messages 1 For…" at bounding box center [531, 273] width 1063 height 603
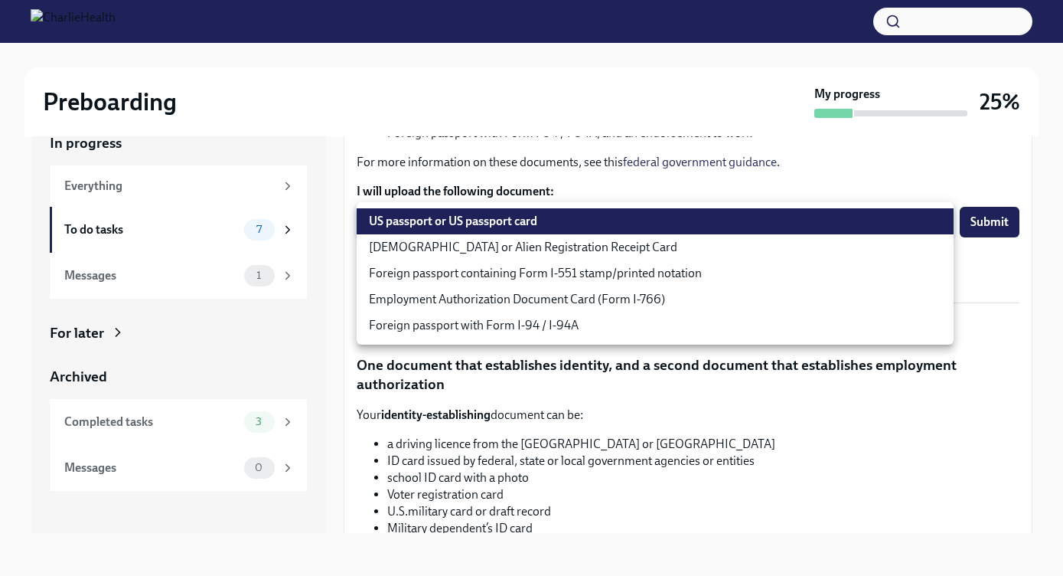
click at [868, 206] on ul "US passport or US passport card [DEMOGRAPHIC_DATA] or Alien Registration Receip…" at bounding box center [655, 273] width 597 height 142
click at [850, 184] on div at bounding box center [531, 288] width 1063 height 576
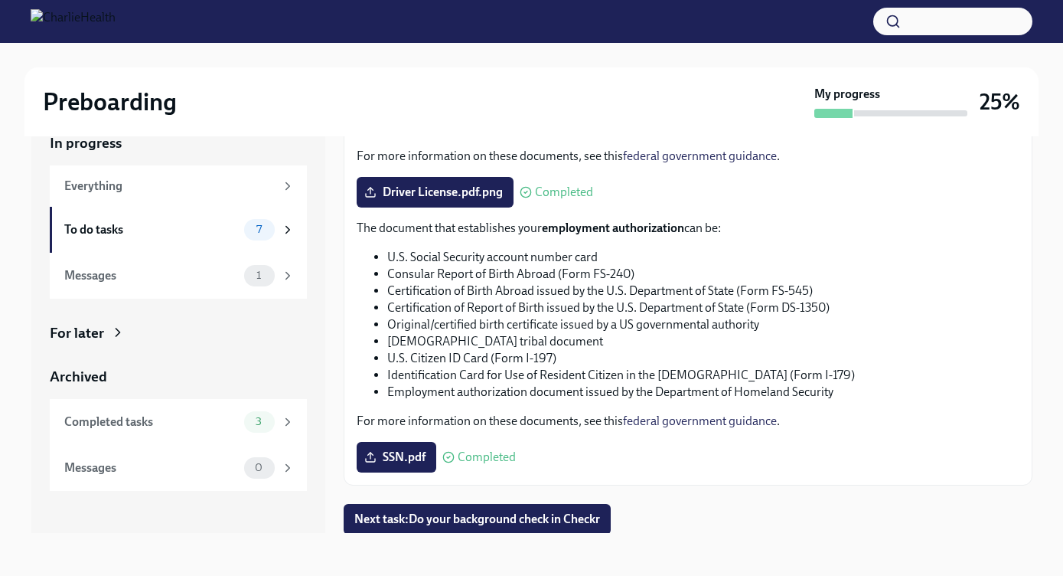
scroll to position [28, 0]
click at [574, 513] on span "Next task : Do your background check in Checkr" at bounding box center [477, 518] width 246 height 15
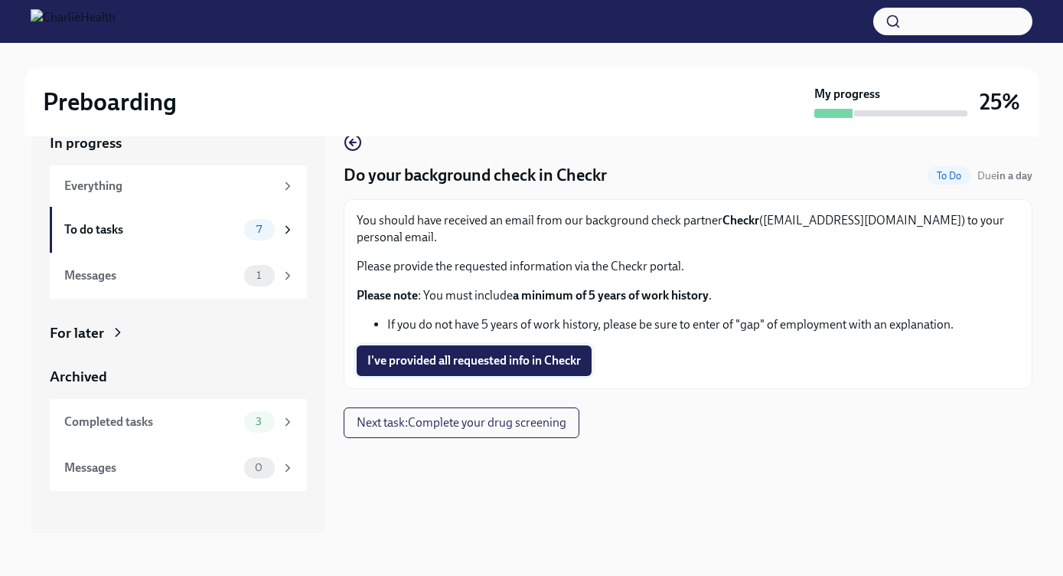
click at [455, 353] on span "I've provided all requested info in Checkr" at bounding box center [474, 360] width 214 height 15
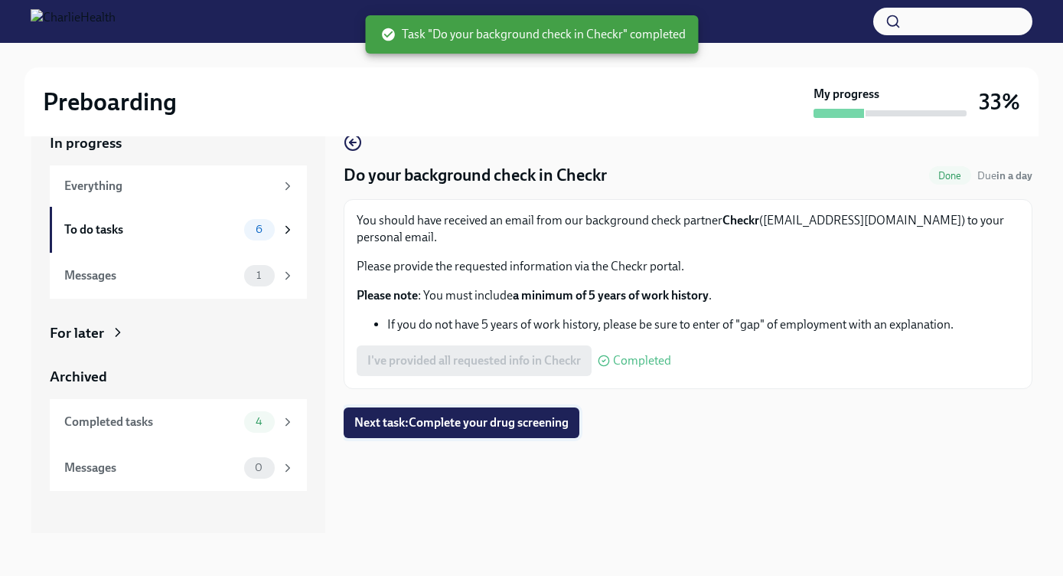
click at [465, 415] on span "Next task : Complete your drug screening" at bounding box center [461, 422] width 214 height 15
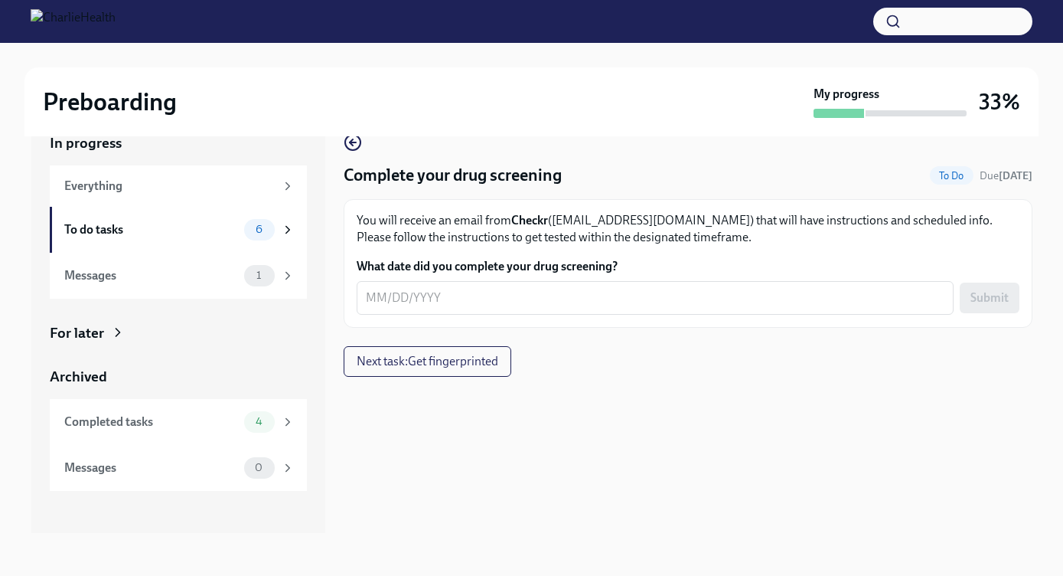
scroll to position [28, 0]
click at [418, 364] on span "Next task : Get fingerprinted" at bounding box center [428, 361] width 142 height 15
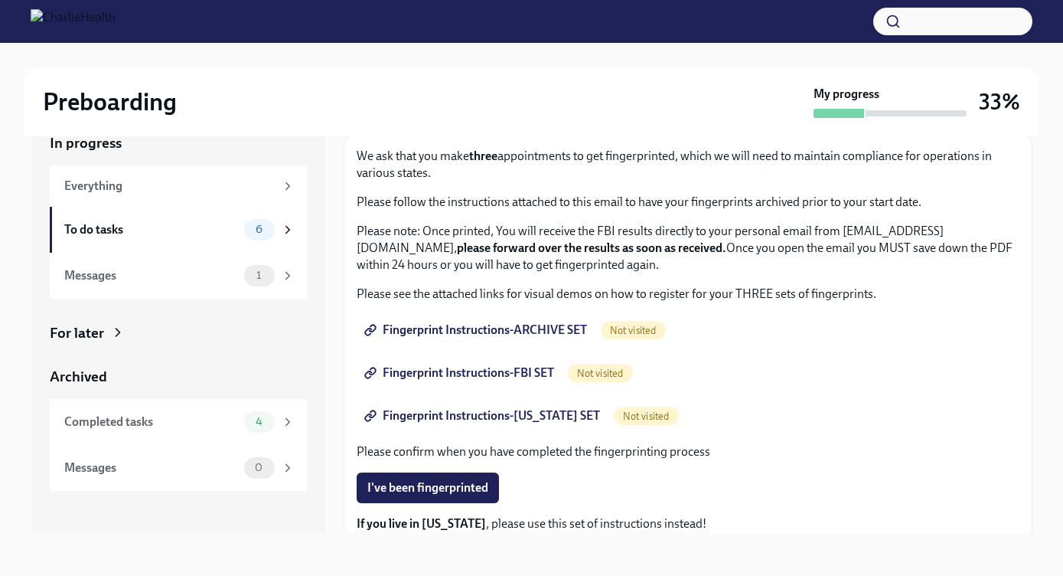
scroll to position [67, 0]
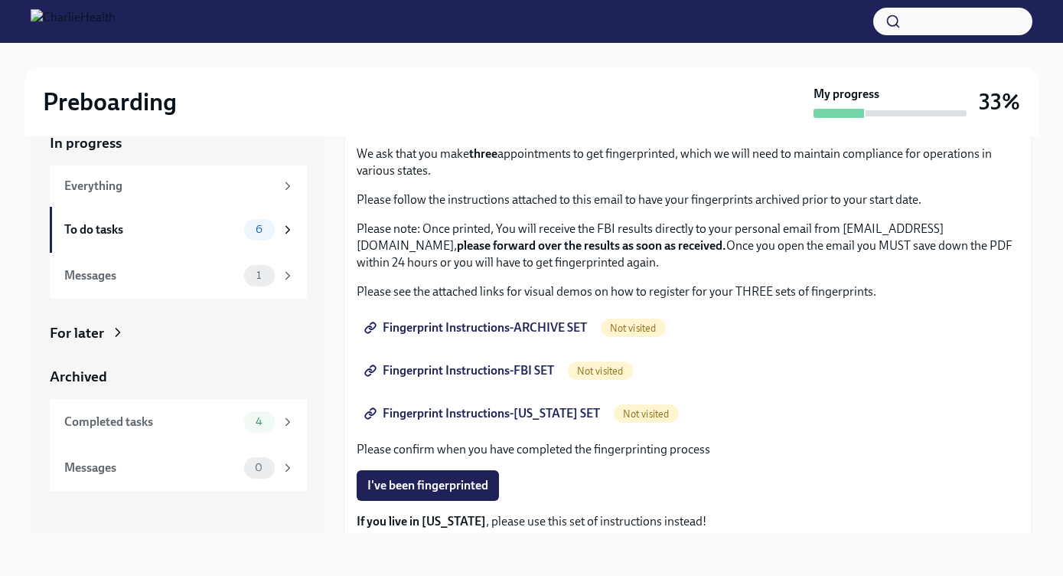
click at [454, 328] on span "Fingerprint Instructions-ARCHIVE SET" at bounding box center [477, 327] width 220 height 15
click at [465, 377] on span "Fingerprint Instructions-FBI SET" at bounding box center [460, 370] width 187 height 15
click at [629, 412] on span "Not visited" at bounding box center [646, 413] width 65 height 11
click at [502, 407] on span "Fingerprint Instructions-[US_STATE] SET" at bounding box center [483, 413] width 233 height 15
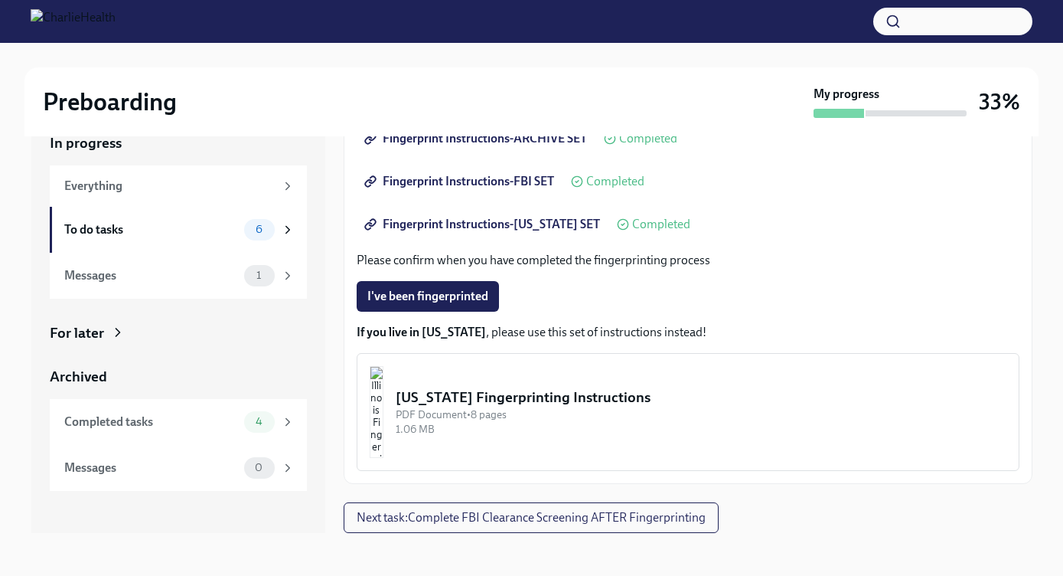
scroll to position [256, 0]
click at [110, 334] on icon at bounding box center [117, 332] width 15 height 15
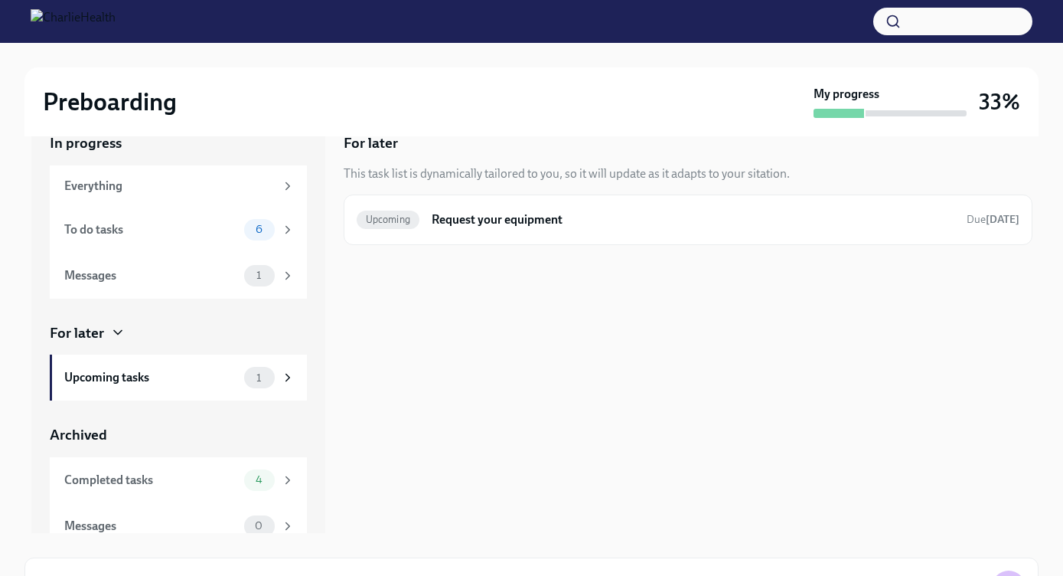
click at [114, 331] on icon at bounding box center [118, 333] width 8 height 4
click at [151, 278] on div "Messages" at bounding box center [151, 275] width 174 height 17
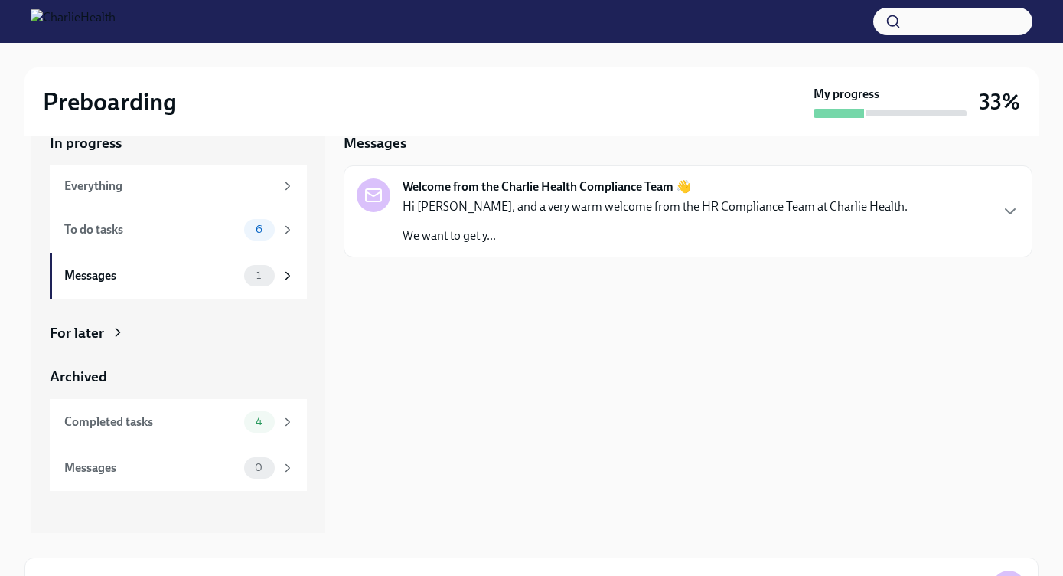
click at [508, 211] on p "Hi [PERSON_NAME], and a very warm welcome from the HR Compliance Team at Charli…" at bounding box center [655, 206] width 505 height 17
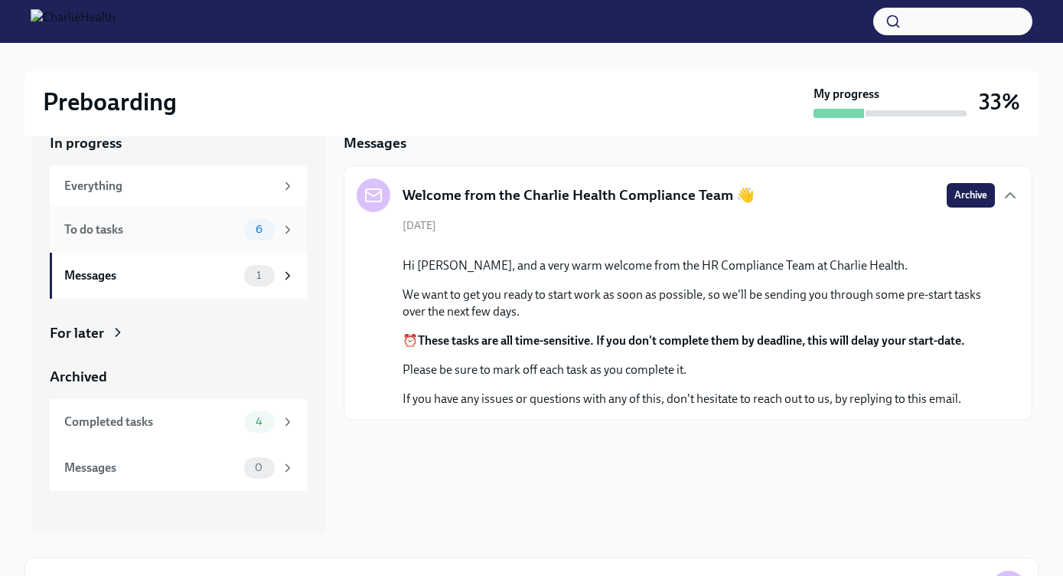
click at [189, 238] on div "To do tasks 6" at bounding box center [179, 229] width 230 height 21
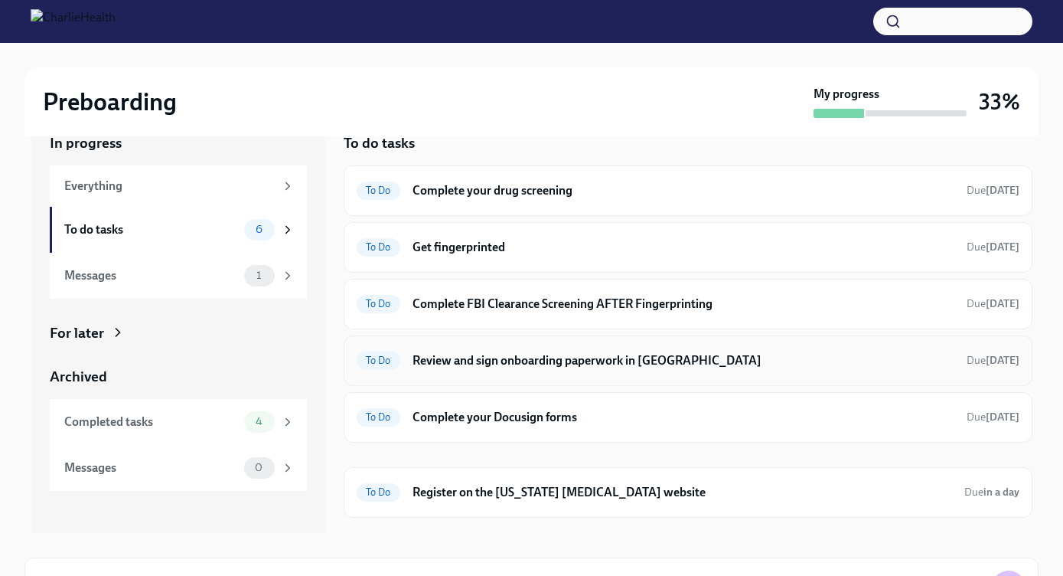
click at [482, 356] on h6 "Review and sign onboarding paperwork in [GEOGRAPHIC_DATA]" at bounding box center [684, 360] width 542 height 17
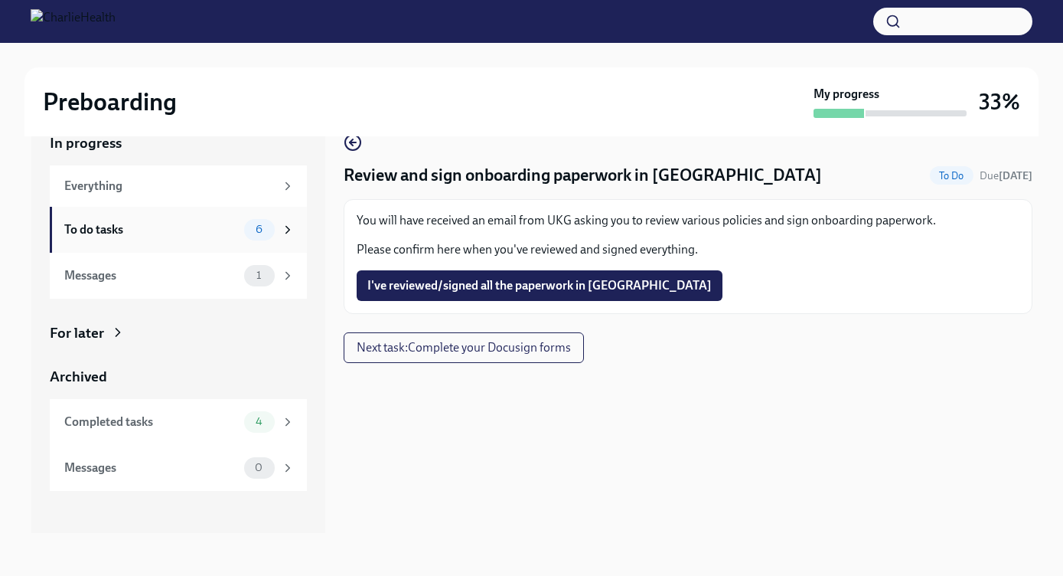
click at [198, 227] on div "To do tasks" at bounding box center [151, 229] width 174 height 17
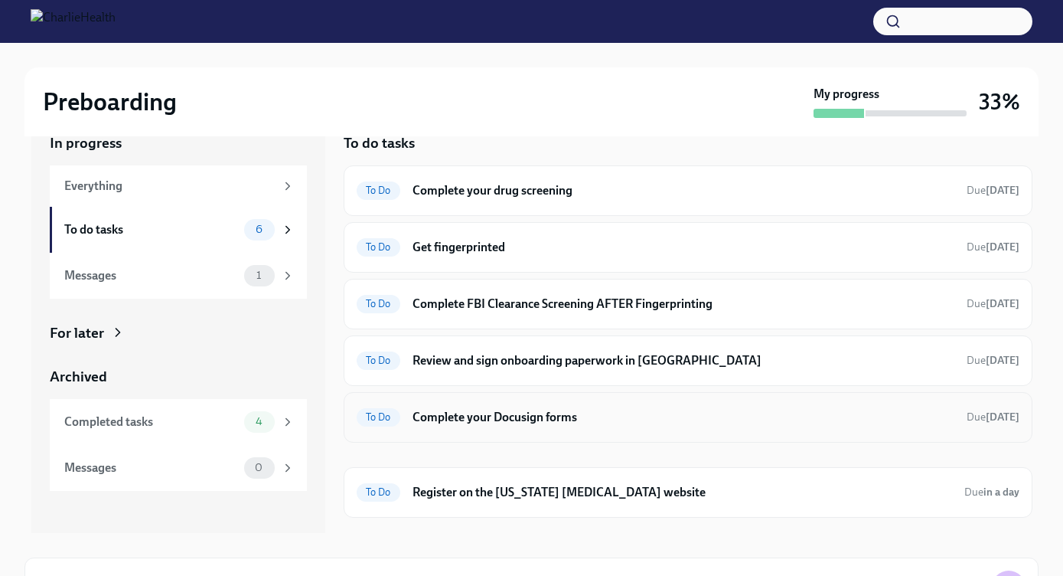
click at [484, 416] on h6 "Complete your Docusign forms" at bounding box center [684, 417] width 542 height 17
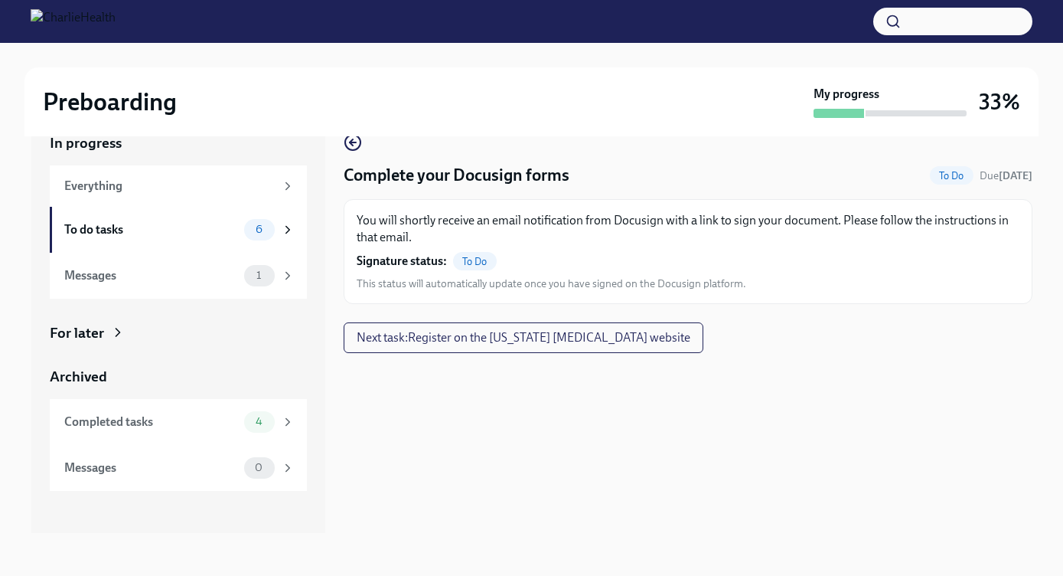
scroll to position [28, 0]
click at [159, 233] on div "To do tasks" at bounding box center [151, 229] width 174 height 17
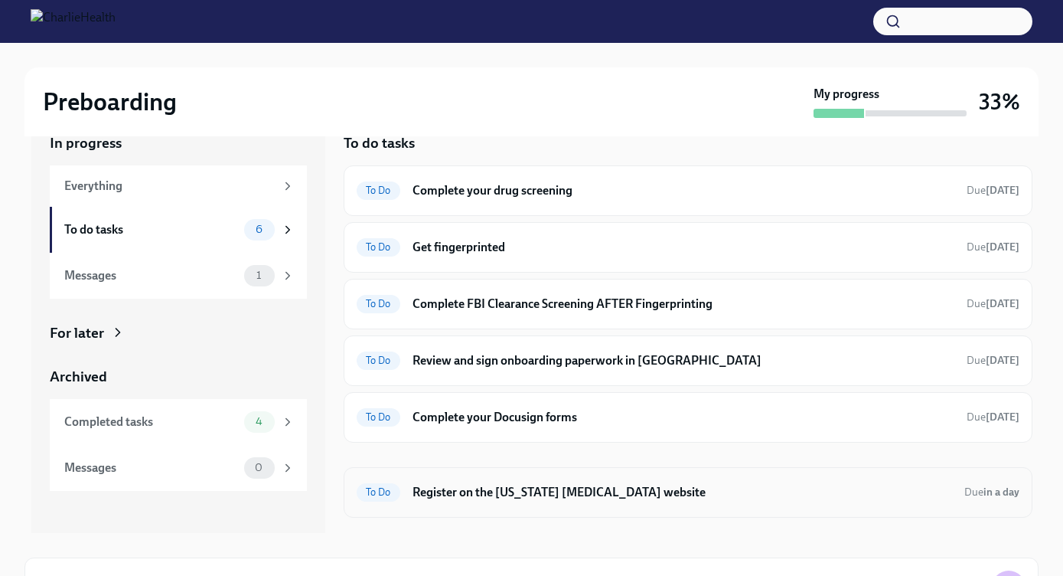
click at [433, 485] on h6 "Register on the [US_STATE] [MEDICAL_DATA] website" at bounding box center [683, 492] width 540 height 17
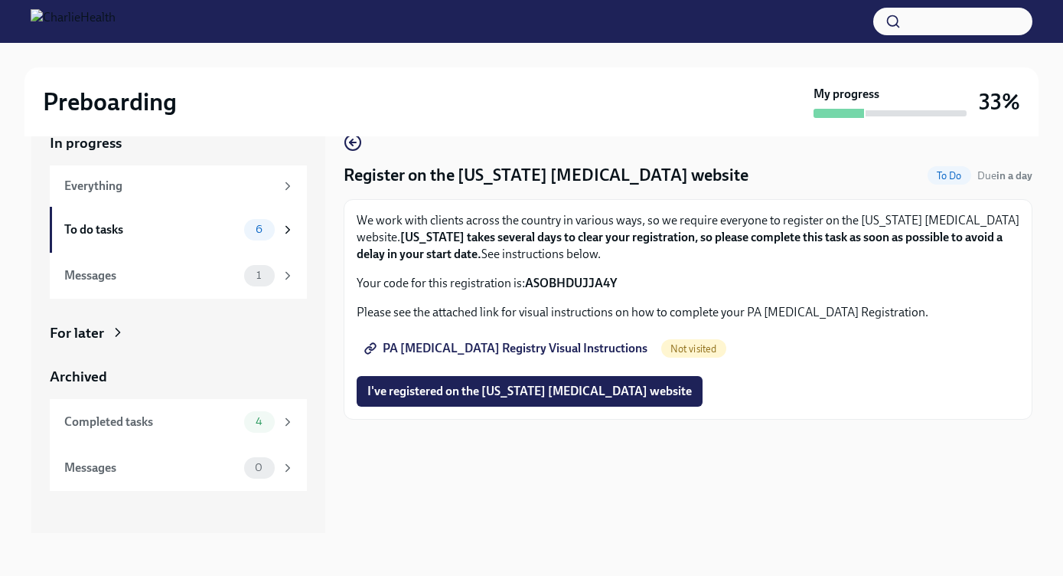
click at [430, 341] on span "PA [MEDICAL_DATA] Registry Visual Instructions" at bounding box center [507, 348] width 280 height 15
click at [501, 395] on span "I've registered on the [US_STATE] [MEDICAL_DATA] website" at bounding box center [529, 391] width 325 height 15
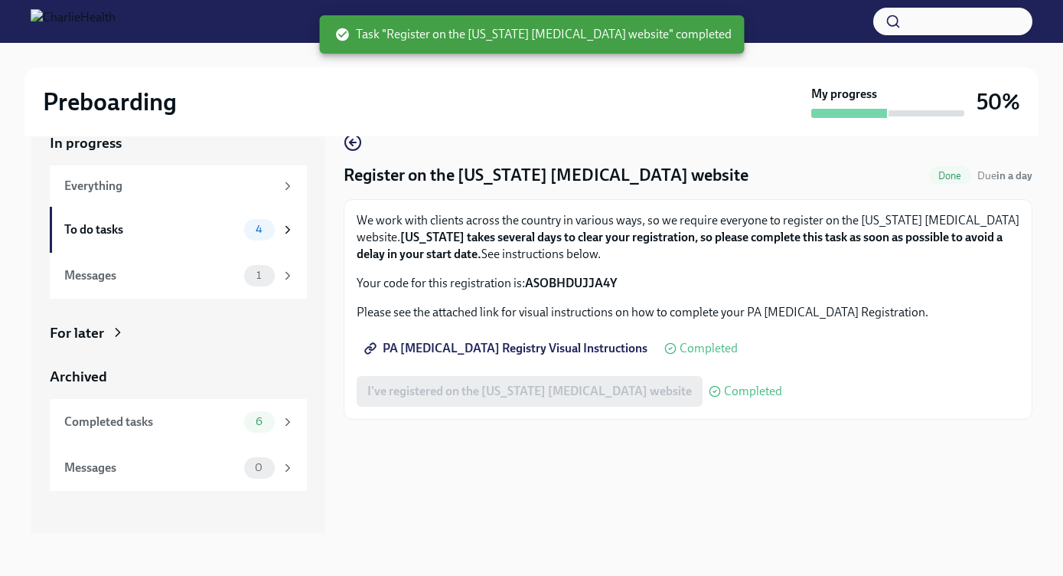
scroll to position [28, 0]
click at [203, 235] on div "To do tasks" at bounding box center [151, 229] width 174 height 17
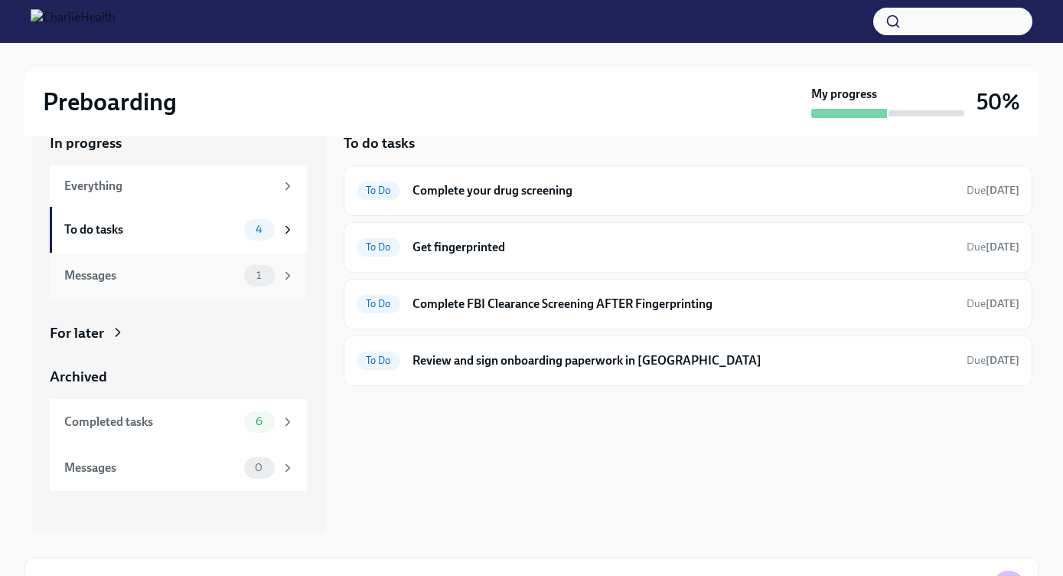
click at [177, 267] on div "Messages" at bounding box center [151, 275] width 174 height 17
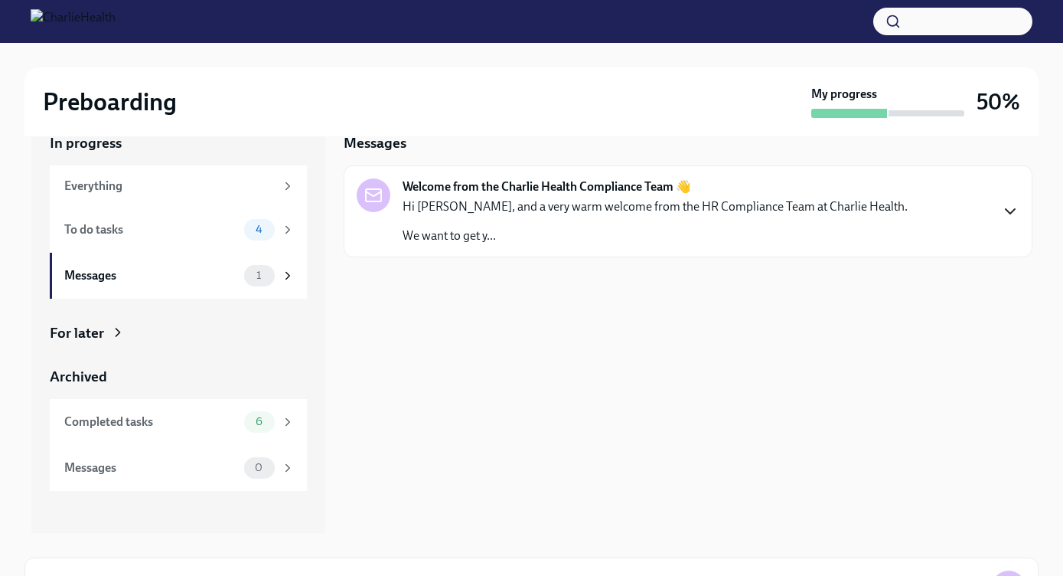
click at [1009, 209] on icon "button" at bounding box center [1010, 211] width 18 height 18
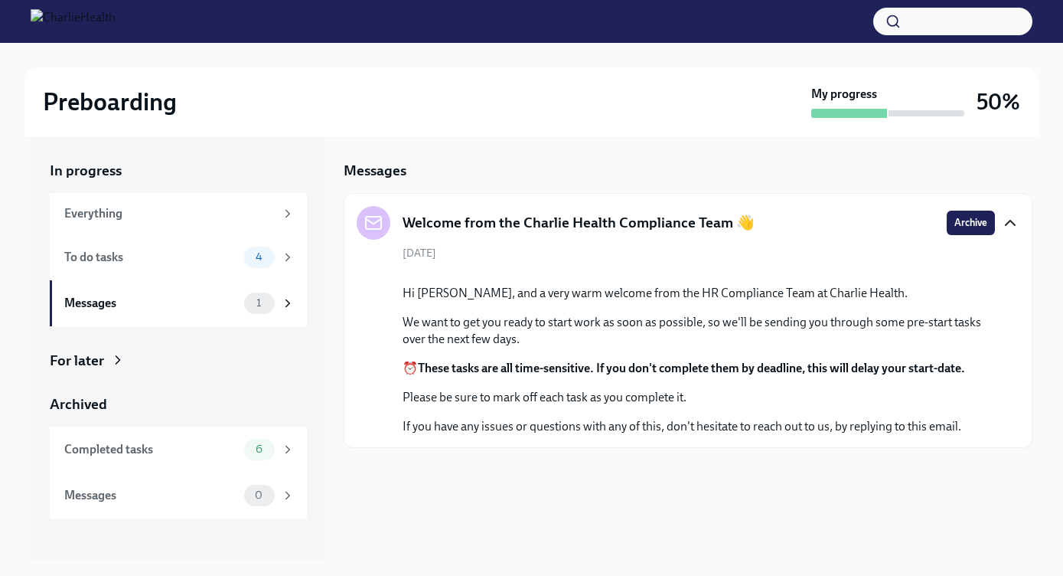
click at [1014, 220] on icon "button" at bounding box center [1010, 223] width 18 height 18
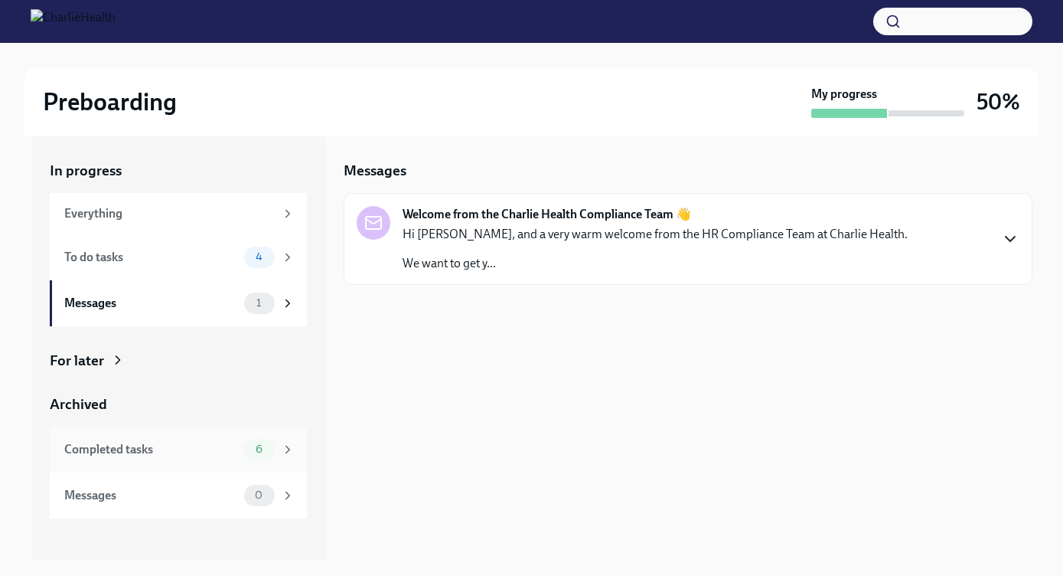
click at [203, 460] on div "Completed tasks 6" at bounding box center [178, 449] width 257 height 46
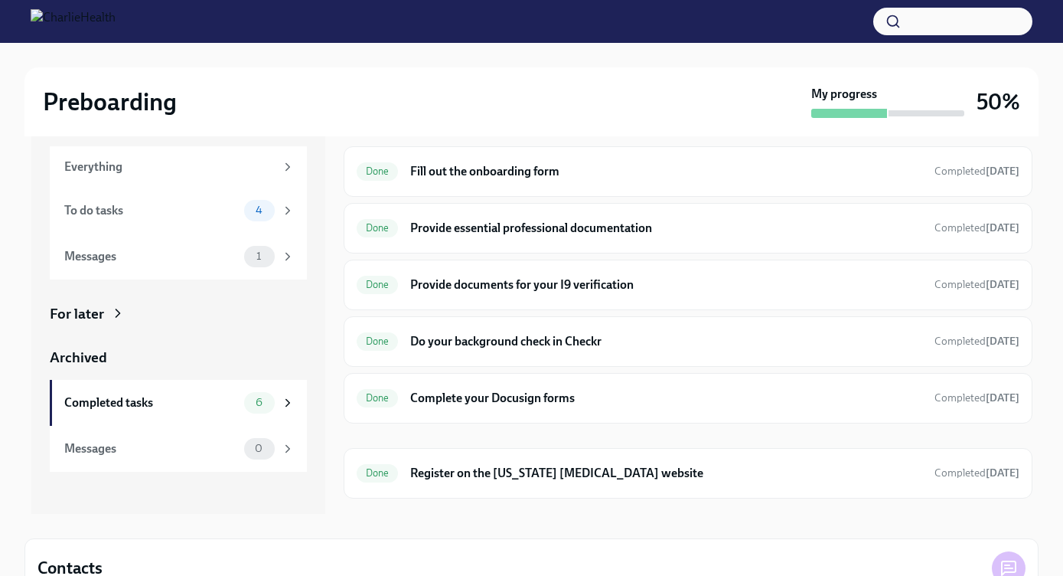
scroll to position [54, 0]
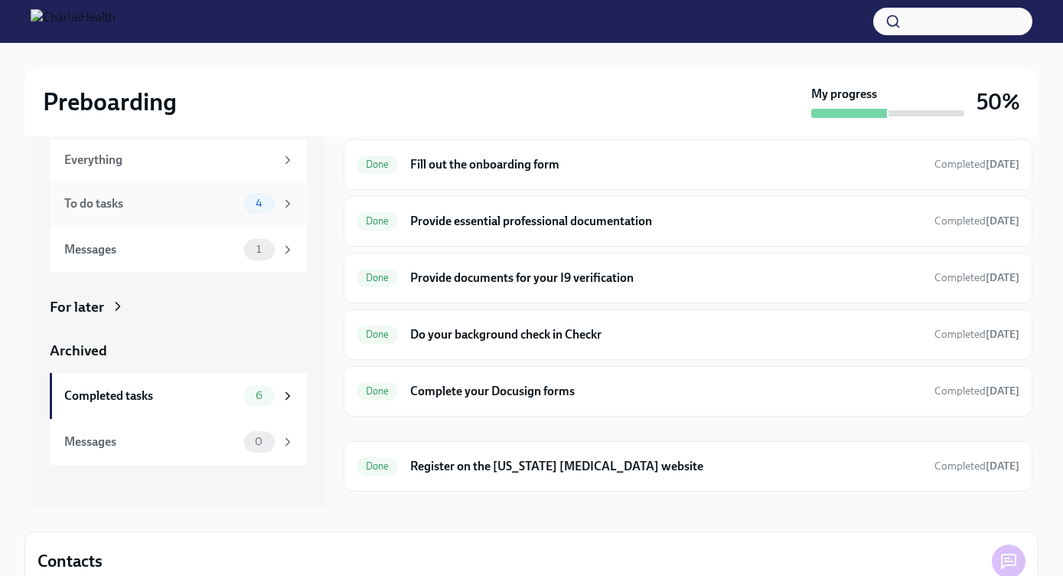
click at [215, 199] on div "To do tasks" at bounding box center [151, 203] width 174 height 17
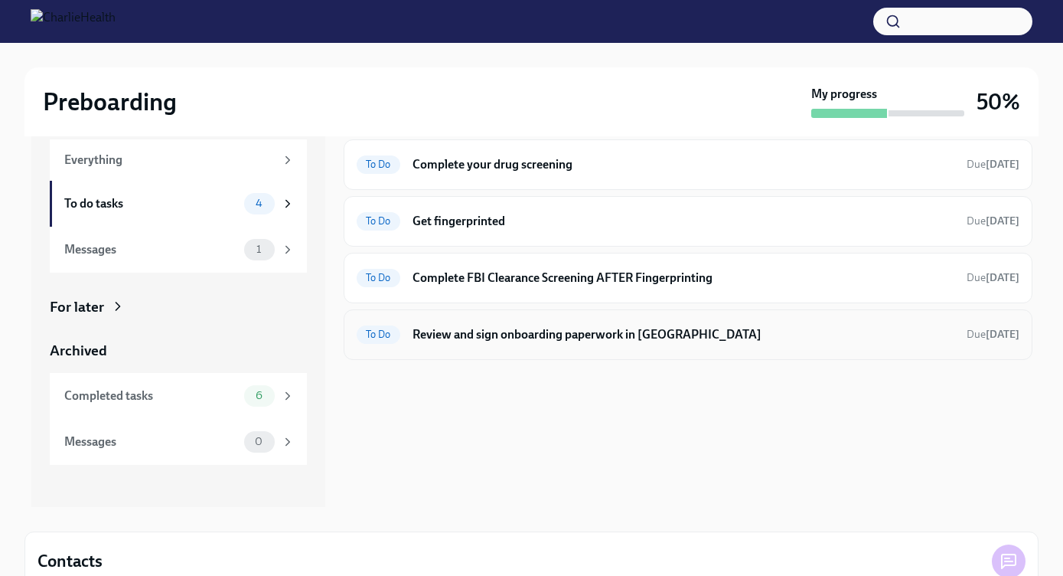
click at [547, 322] on div "To Do Review and sign onboarding paperwork in [GEOGRAPHIC_DATA] Due [DATE]" at bounding box center [688, 334] width 663 height 24
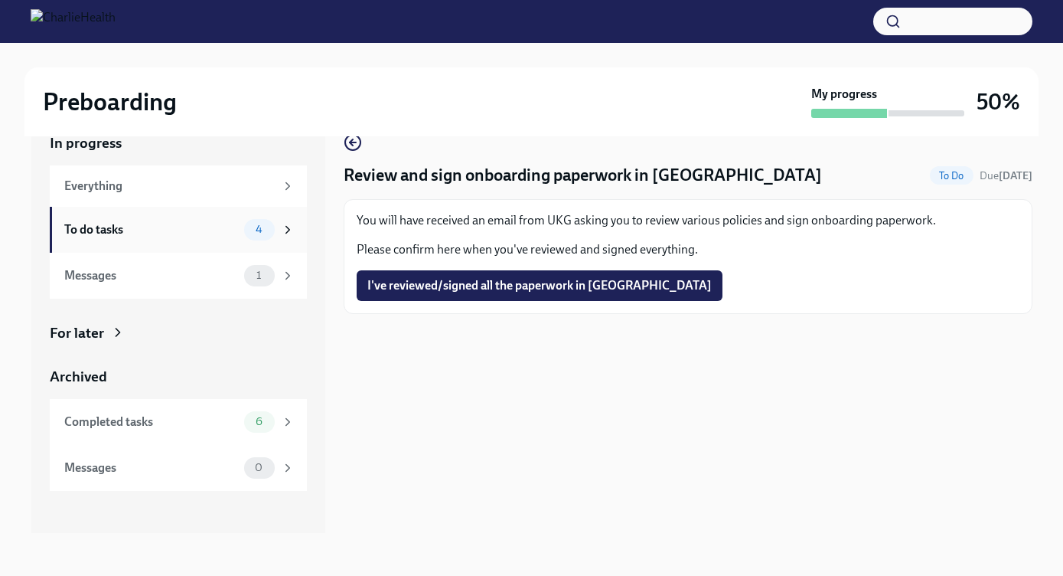
click at [157, 219] on div "To do tasks 4" at bounding box center [179, 229] width 230 height 21
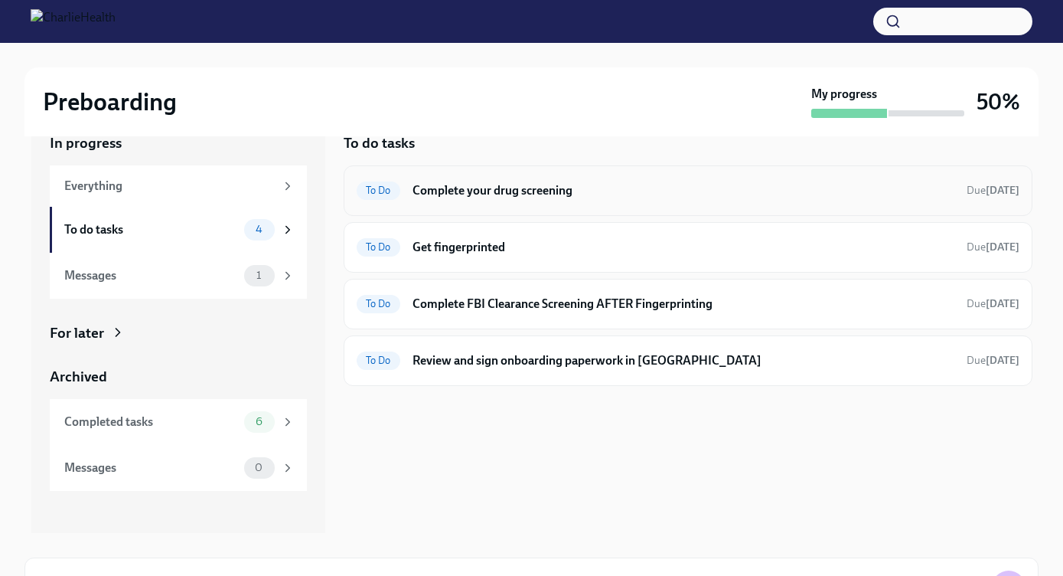
click at [498, 197] on h6 "Complete your drug screening" at bounding box center [684, 190] width 542 height 17
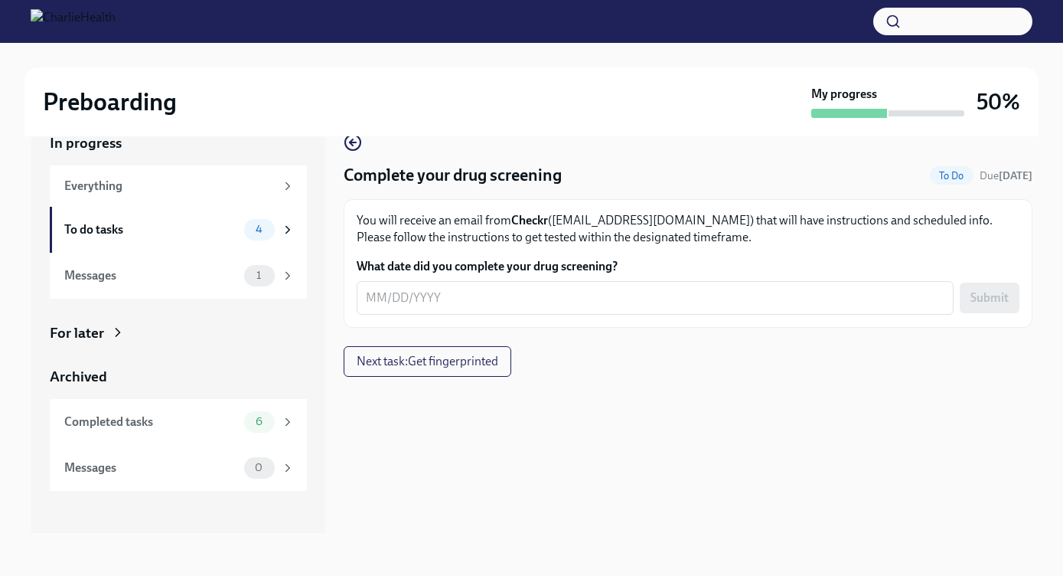
scroll to position [26, 0]
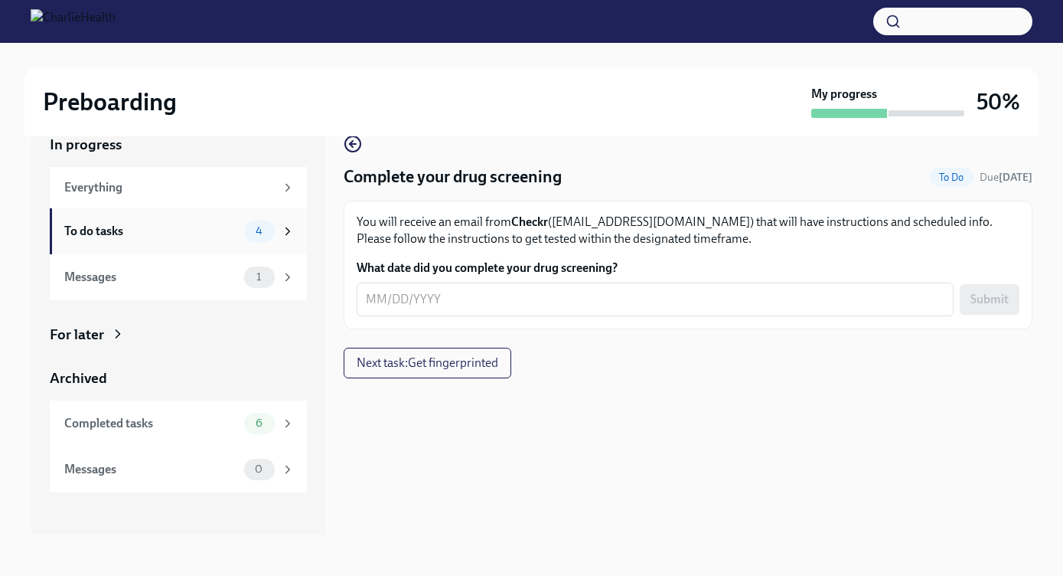
click at [126, 240] on div "To do tasks 4" at bounding box center [179, 230] width 230 height 21
